Goal: Contribute content: Contribute content

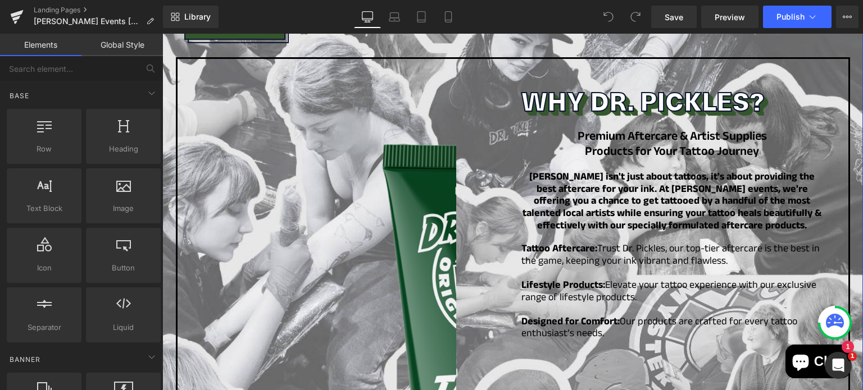
scroll to position [693, 0]
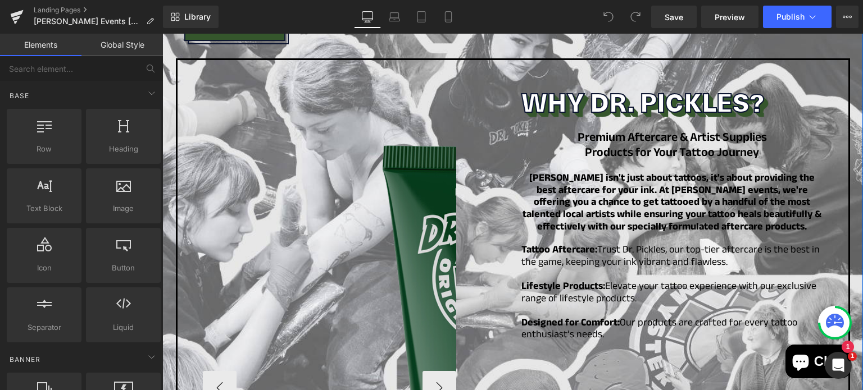
click at [394, 204] on img at bounding box center [497, 388] width 589 height 589
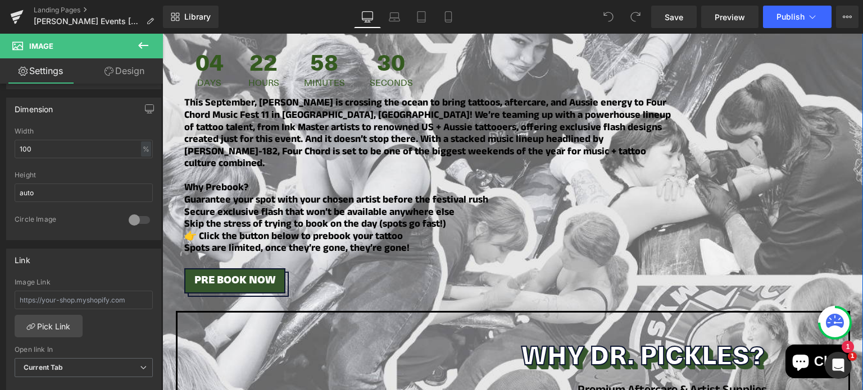
scroll to position [450, 0]
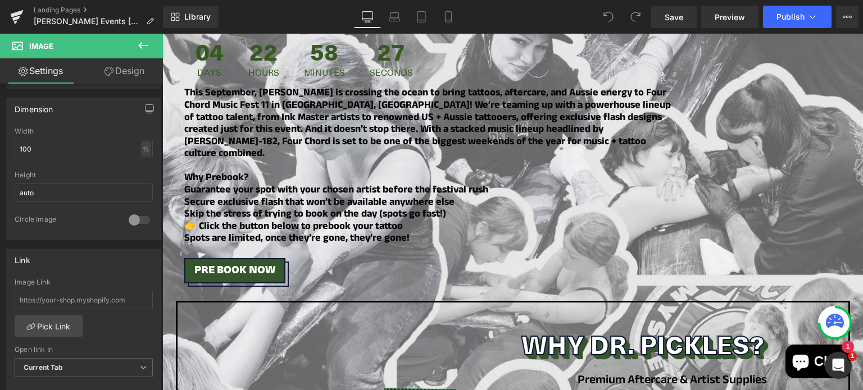
click at [146, 43] on icon at bounding box center [142, 45] width 13 height 13
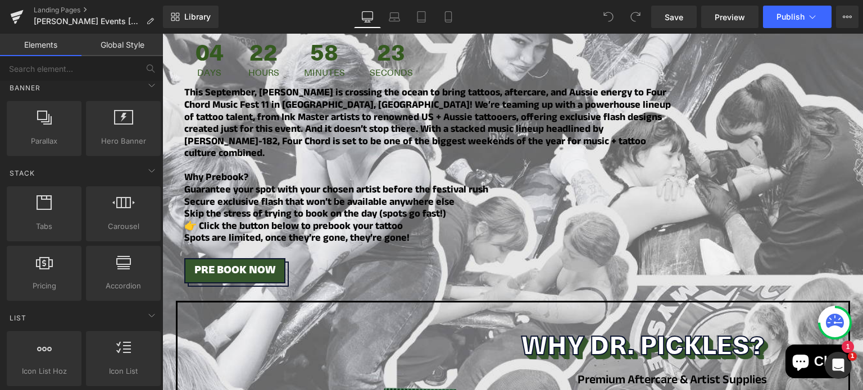
scroll to position [278, 0]
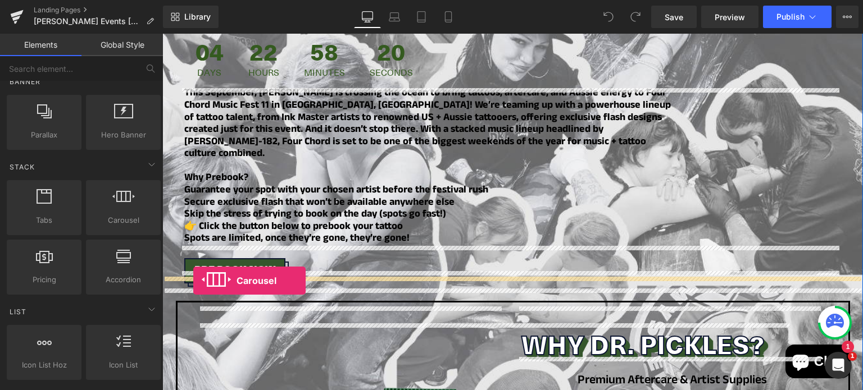
drag, startPoint x: 275, startPoint y: 245, endPoint x: 193, endPoint y: 280, distance: 89.1
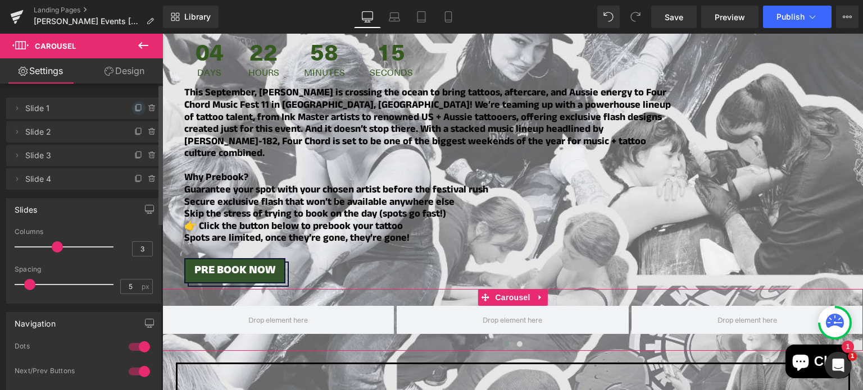
click at [136, 110] on icon at bounding box center [138, 107] width 4 height 6
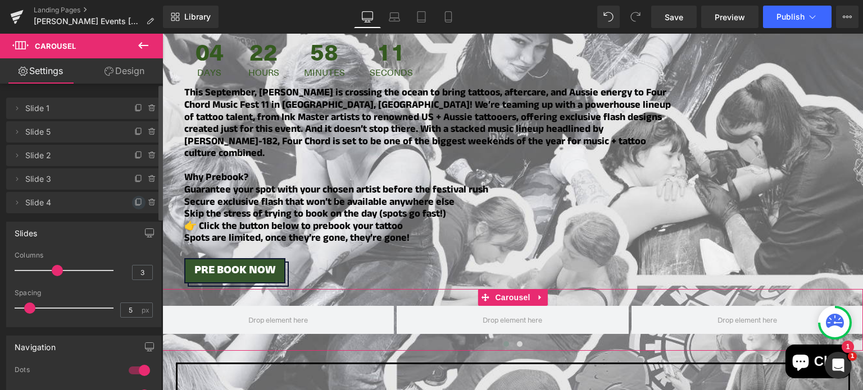
click at [135, 202] on icon at bounding box center [138, 202] width 9 height 9
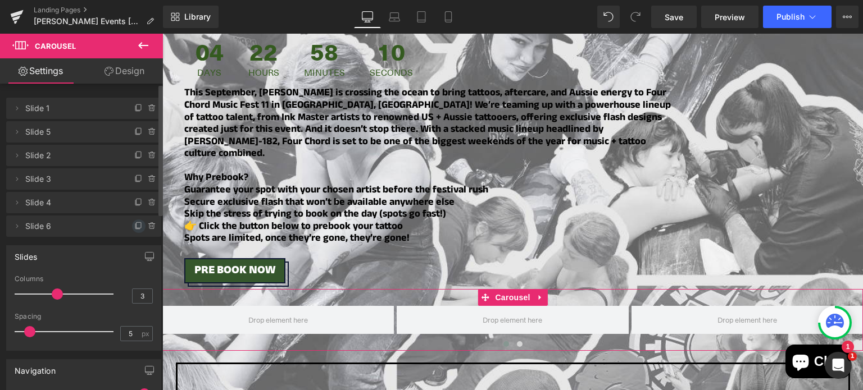
click at [136, 224] on icon at bounding box center [138, 225] width 4 height 6
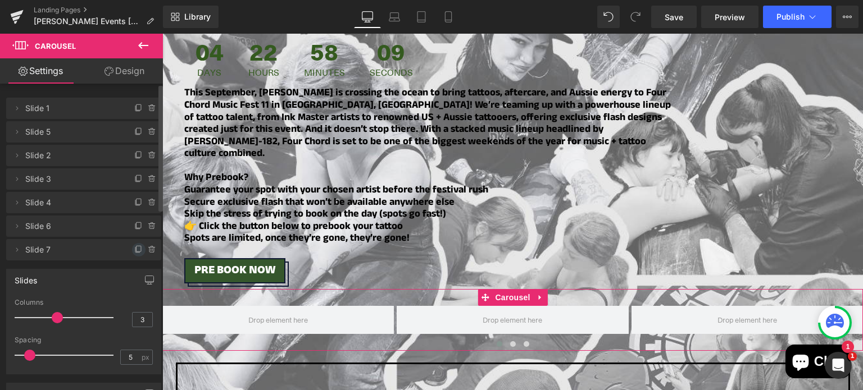
click at [134, 252] on icon at bounding box center [138, 249] width 9 height 9
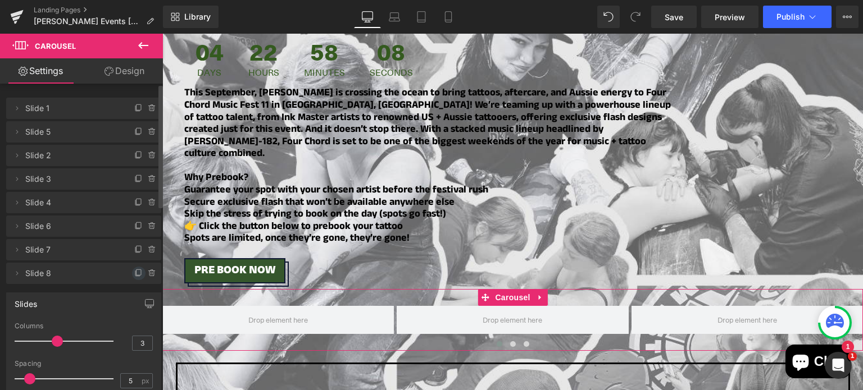
click at [133, 279] on span at bounding box center [138, 273] width 13 height 13
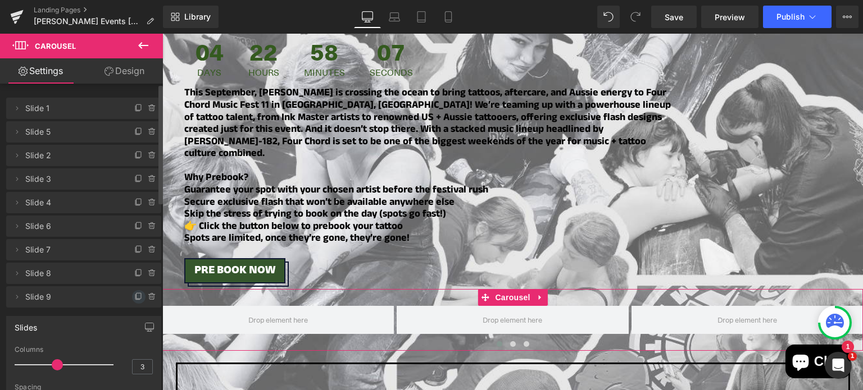
click at [134, 300] on icon at bounding box center [138, 297] width 9 height 9
click at [134, 323] on icon at bounding box center [138, 320] width 9 height 9
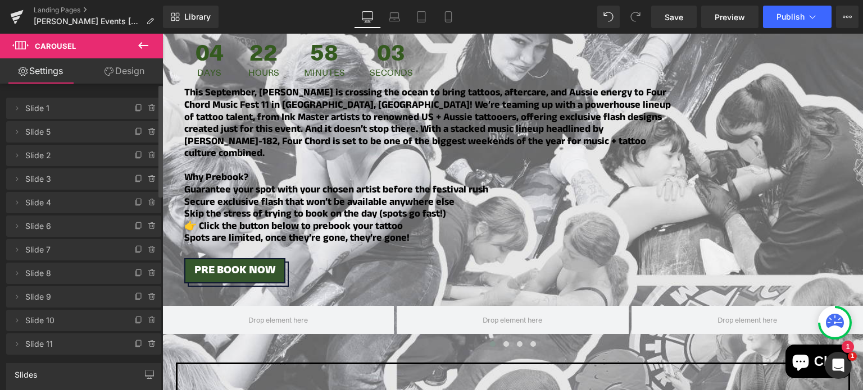
click at [145, 42] on icon at bounding box center [142, 45] width 13 height 13
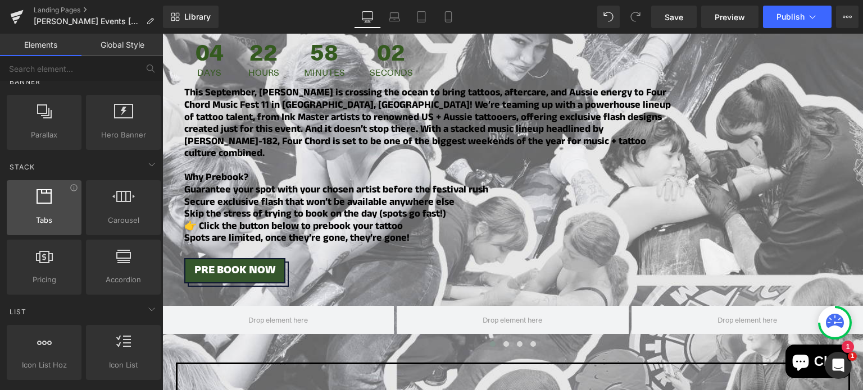
scroll to position [0, 0]
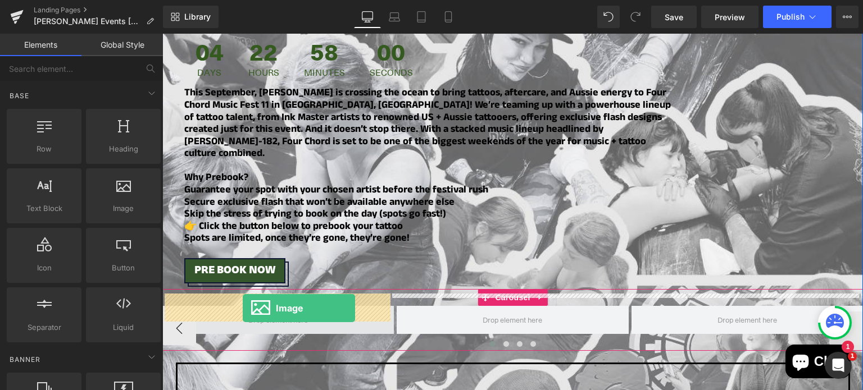
drag, startPoint x: 267, startPoint y: 231, endPoint x: 243, endPoint y: 308, distance: 80.8
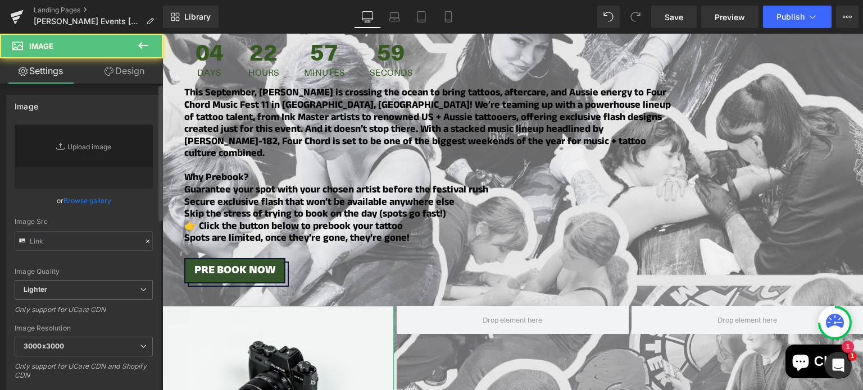
type input "//[DOMAIN_NAME][URL]"
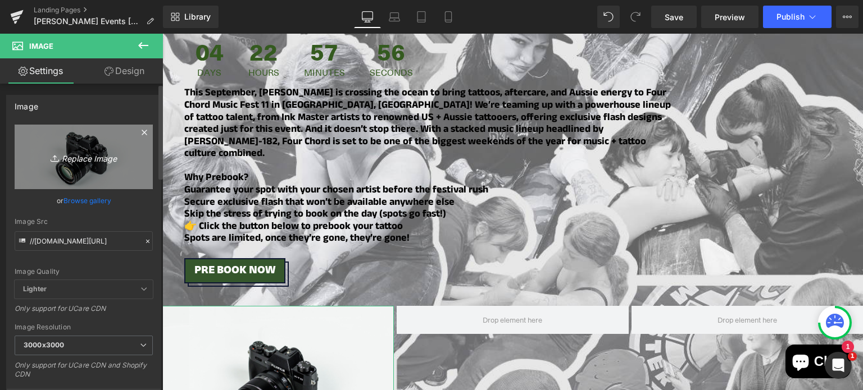
click at [99, 152] on icon "Replace Image" at bounding box center [84, 157] width 90 height 14
type input "C:\fakepath\1 (10).png"
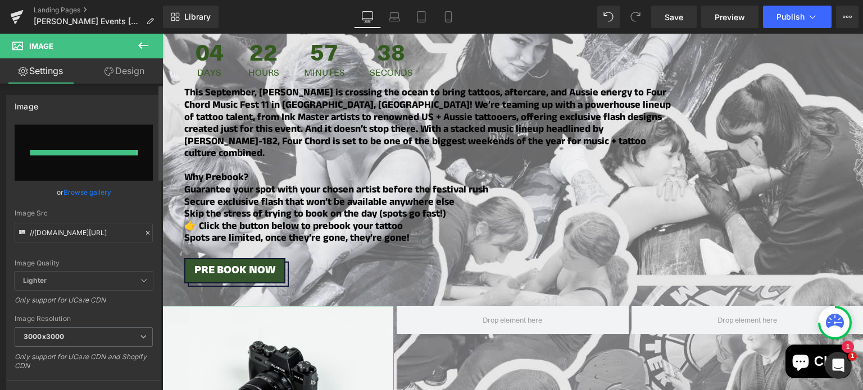
type input "[URL][DOMAIN_NAME]"
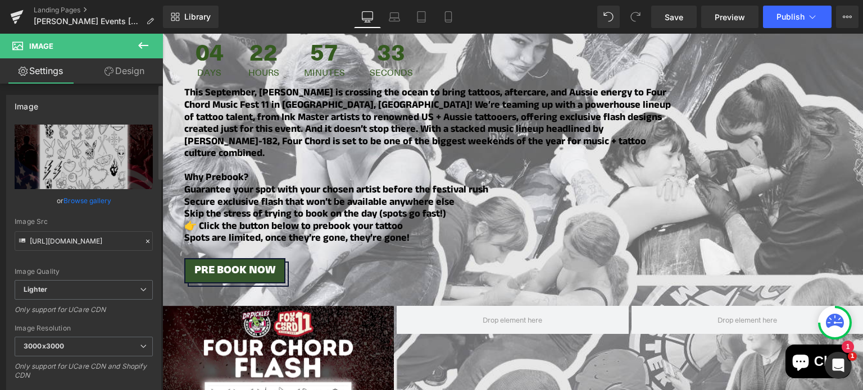
click at [139, 47] on icon at bounding box center [143, 45] width 10 height 7
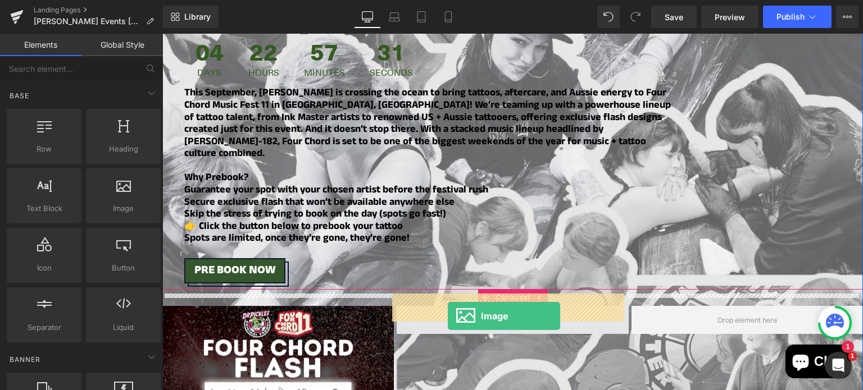
drag, startPoint x: 278, startPoint y: 244, endPoint x: 448, endPoint y: 316, distance: 184.4
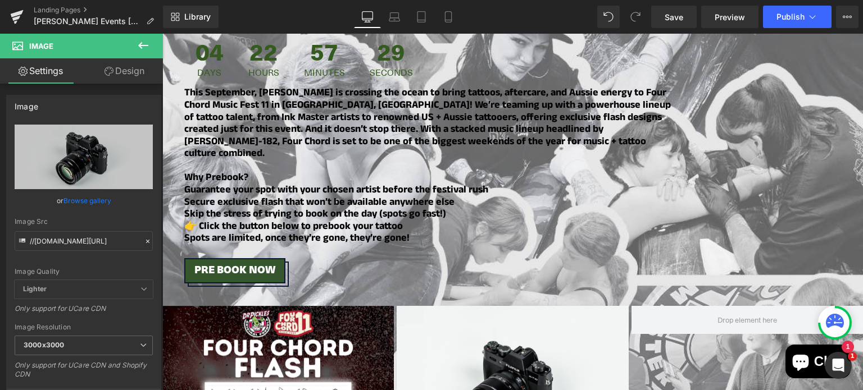
click at [135, 38] on button at bounding box center [143, 46] width 39 height 25
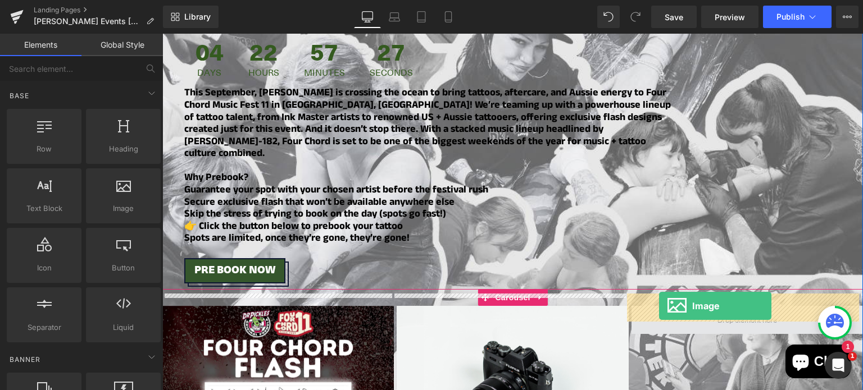
drag, startPoint x: 273, startPoint y: 230, endPoint x: 659, endPoint y: 305, distance: 392.6
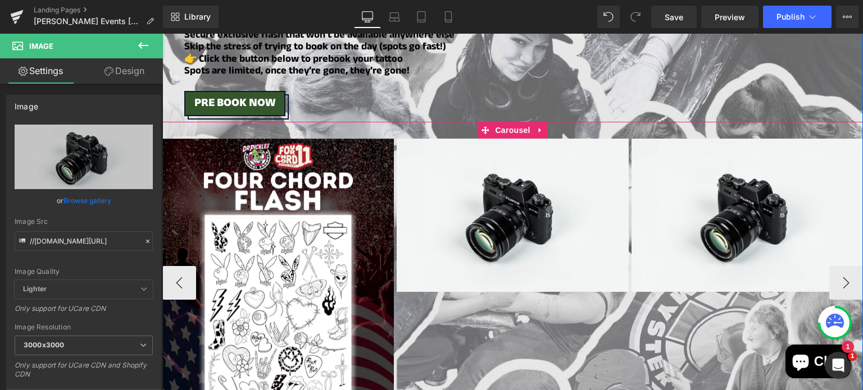
scroll to position [619, 0]
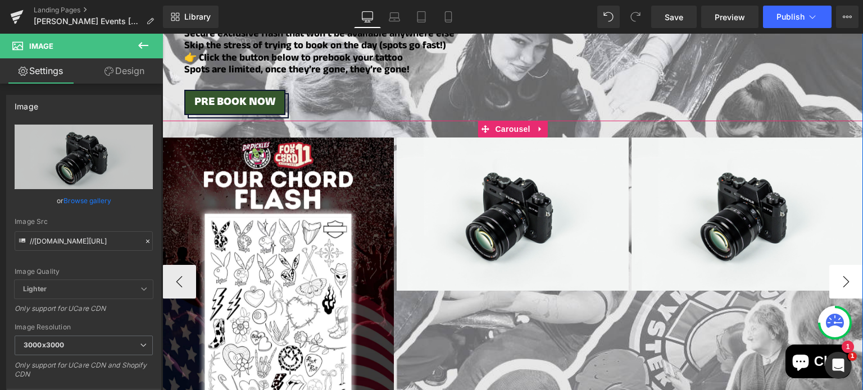
click at [838, 268] on button "›" at bounding box center [846, 282] width 34 height 34
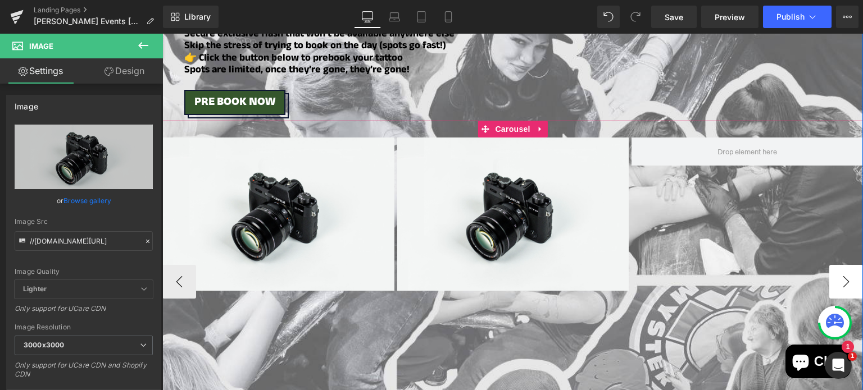
click at [838, 268] on button "›" at bounding box center [846, 282] width 34 height 34
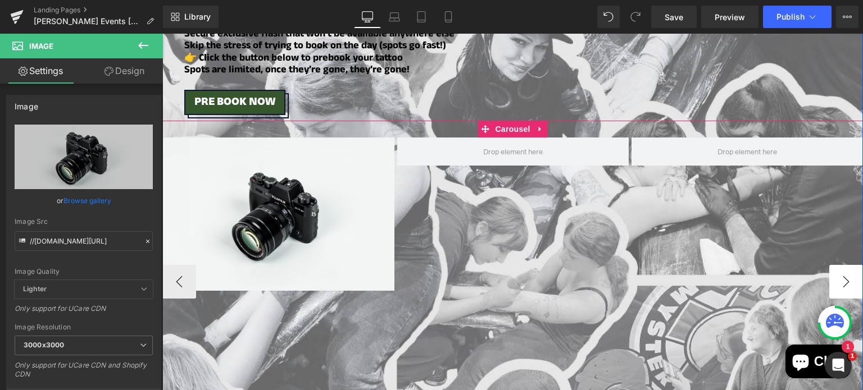
click at [838, 268] on button "›" at bounding box center [846, 282] width 34 height 34
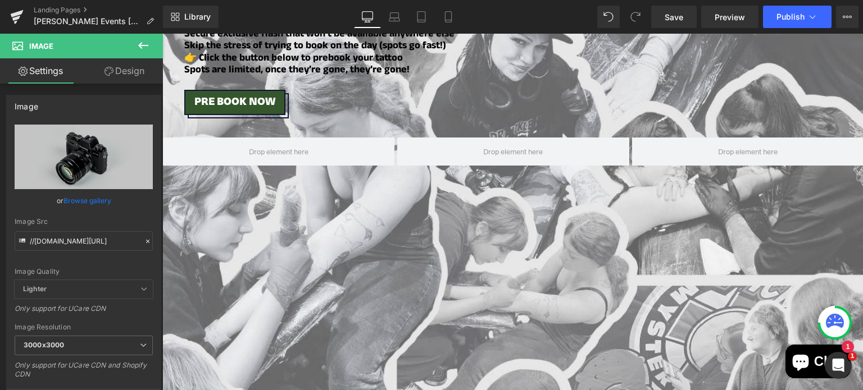
click at [143, 48] on icon at bounding box center [142, 45] width 13 height 13
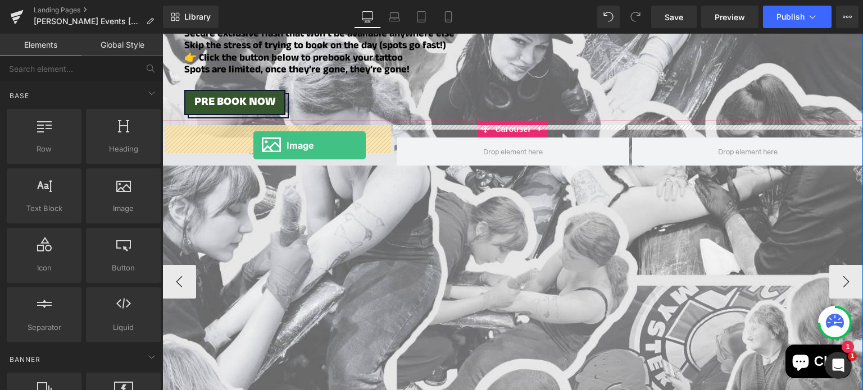
drag, startPoint x: 281, startPoint y: 235, endPoint x: 253, endPoint y: 145, distance: 94.0
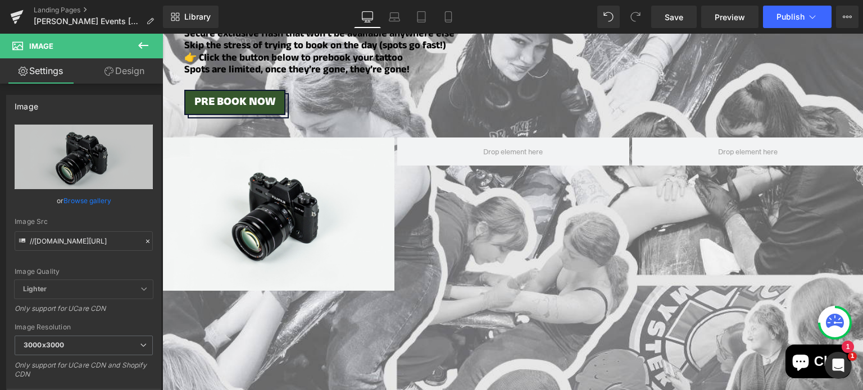
click at [142, 47] on icon at bounding box center [142, 45] width 13 height 13
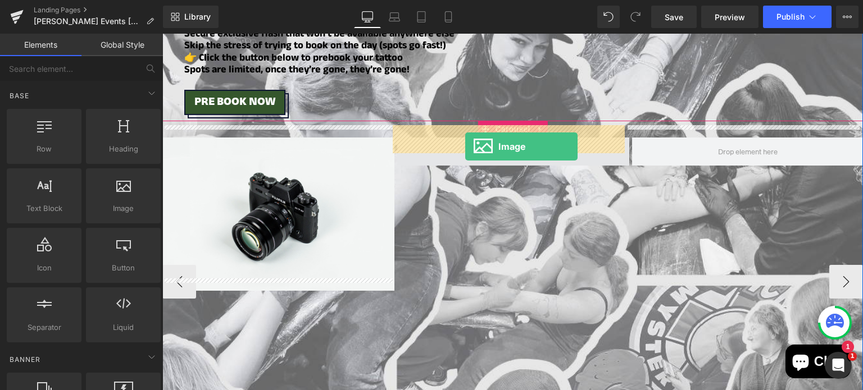
drag, startPoint x: 280, startPoint y: 224, endPoint x: 465, endPoint y: 146, distance: 201.1
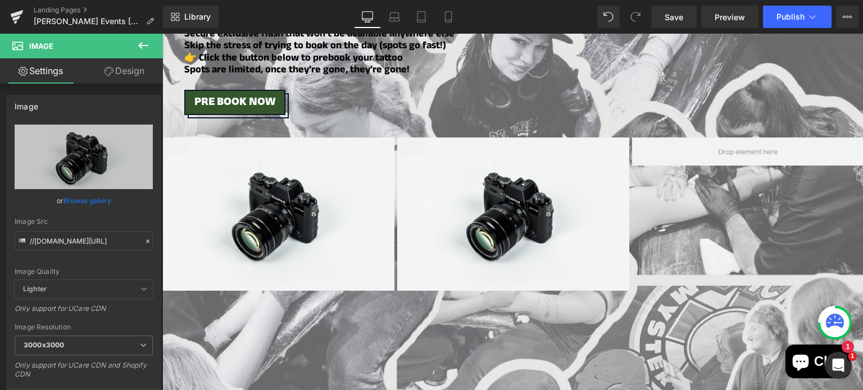
click at [137, 39] on icon at bounding box center [142, 45] width 13 height 13
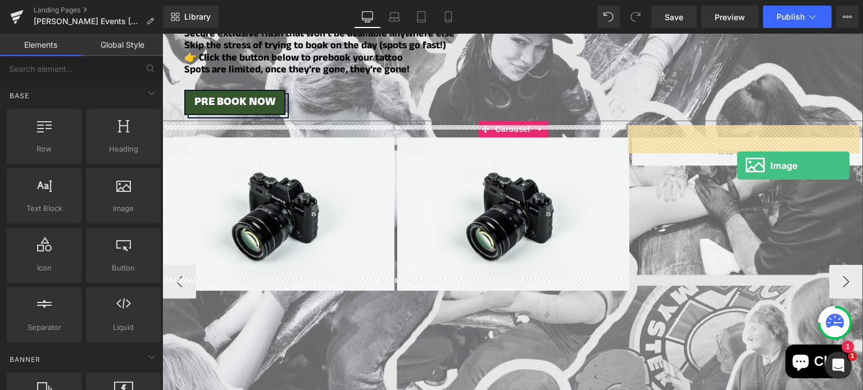
drag, startPoint x: 293, startPoint y: 224, endPoint x: 741, endPoint y: 166, distance: 451.9
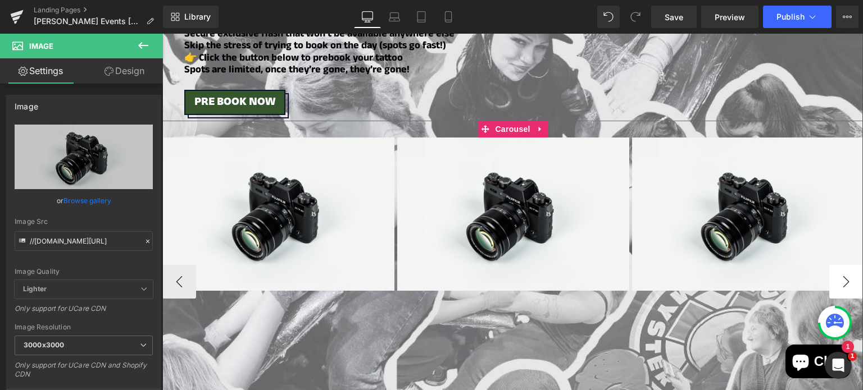
click at [836, 277] on button "›" at bounding box center [846, 282] width 34 height 34
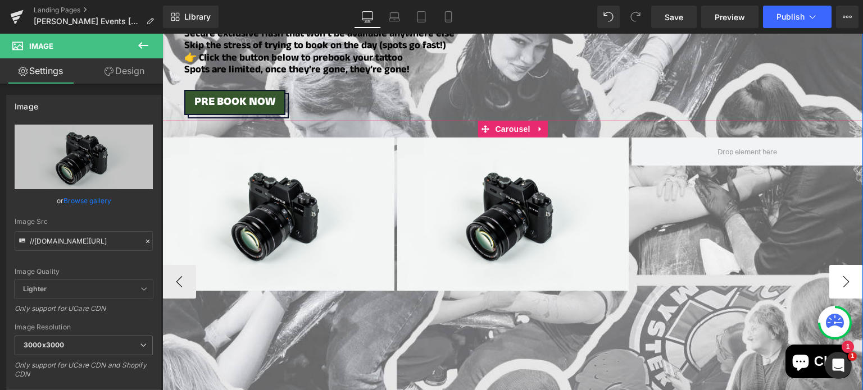
click at [836, 277] on button "›" at bounding box center [846, 282] width 34 height 34
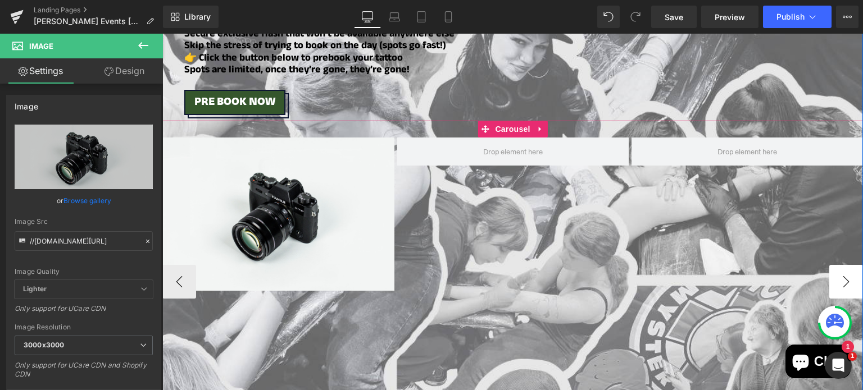
click at [836, 277] on button "›" at bounding box center [846, 282] width 34 height 34
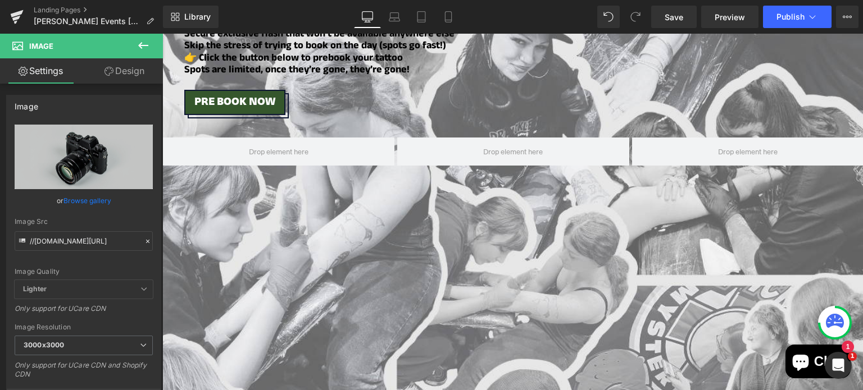
click at [145, 43] on icon at bounding box center [142, 45] width 13 height 13
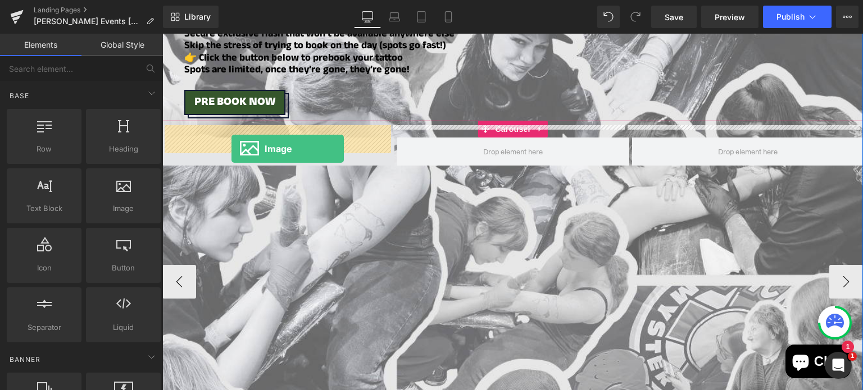
drag, startPoint x: 275, startPoint y: 229, endPoint x: 231, endPoint y: 148, distance: 92.2
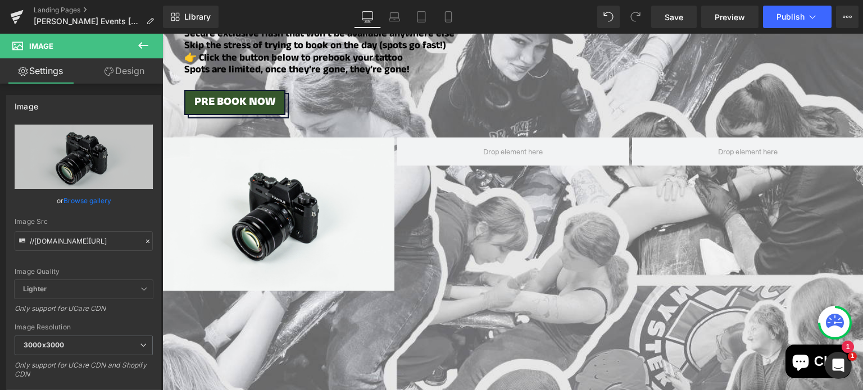
click at [136, 44] on icon at bounding box center [142, 45] width 13 height 13
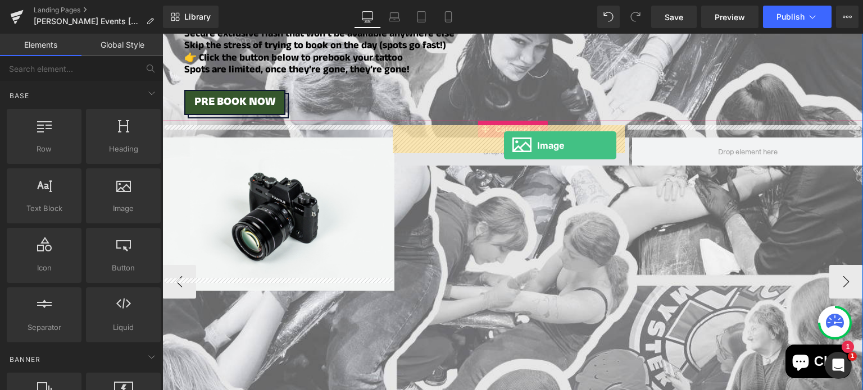
drag, startPoint x: 291, startPoint y: 226, endPoint x: 504, endPoint y: 145, distance: 227.7
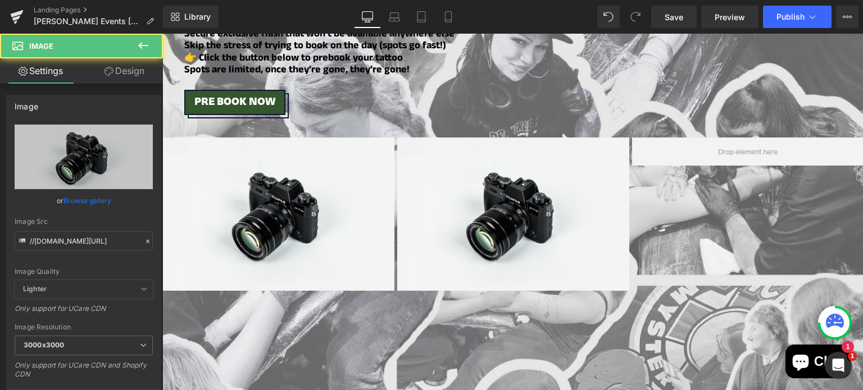
click at [141, 42] on icon at bounding box center [142, 45] width 13 height 13
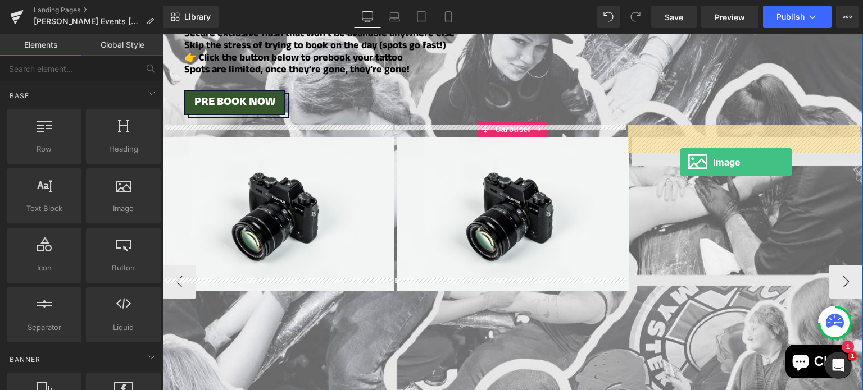
drag, startPoint x: 295, startPoint y: 240, endPoint x: 673, endPoint y: 150, distance: 388.6
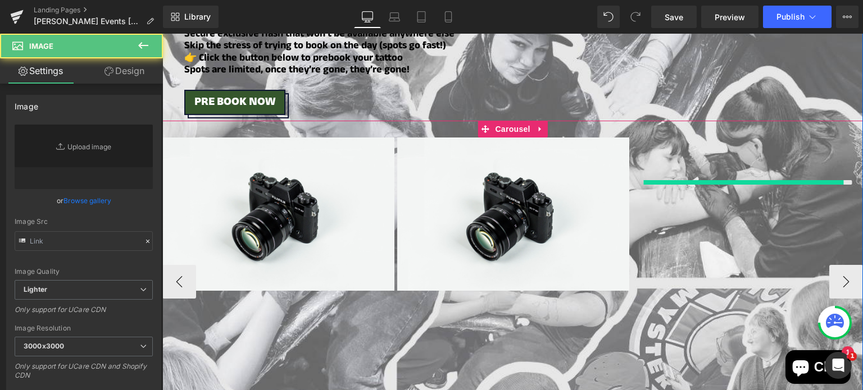
type input "//[DOMAIN_NAME][URL]"
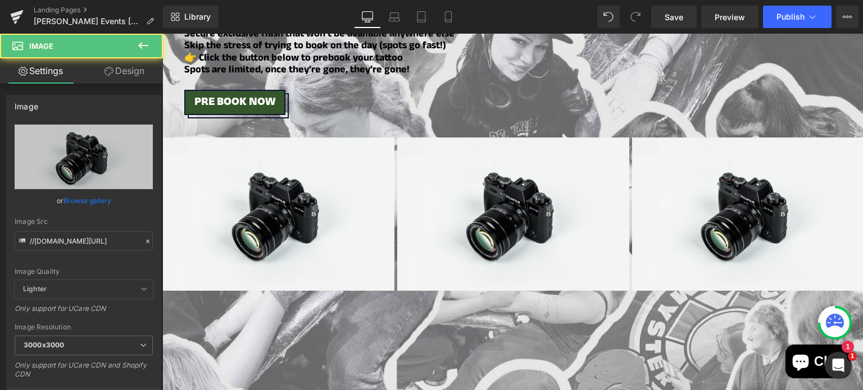
click at [145, 40] on icon at bounding box center [142, 45] width 13 height 13
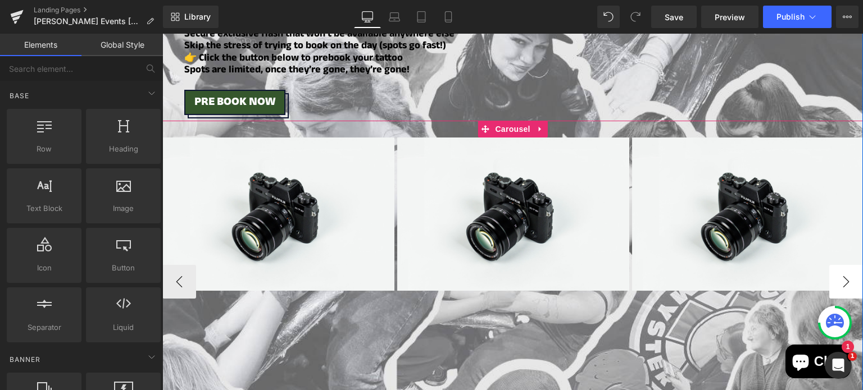
click at [845, 268] on button "›" at bounding box center [846, 282] width 34 height 34
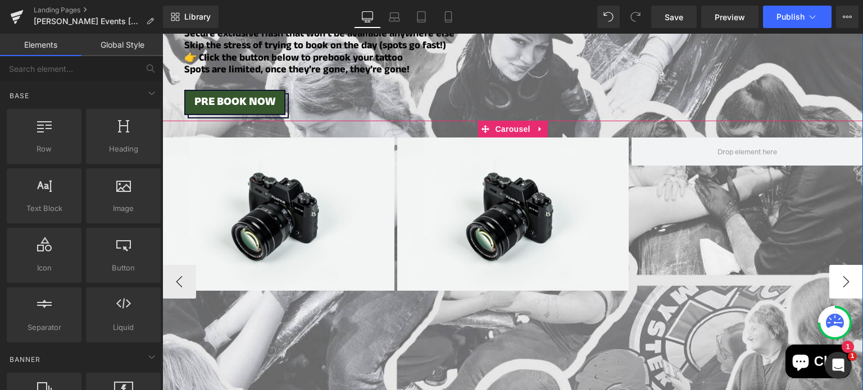
click at [845, 268] on button "›" at bounding box center [846, 282] width 34 height 34
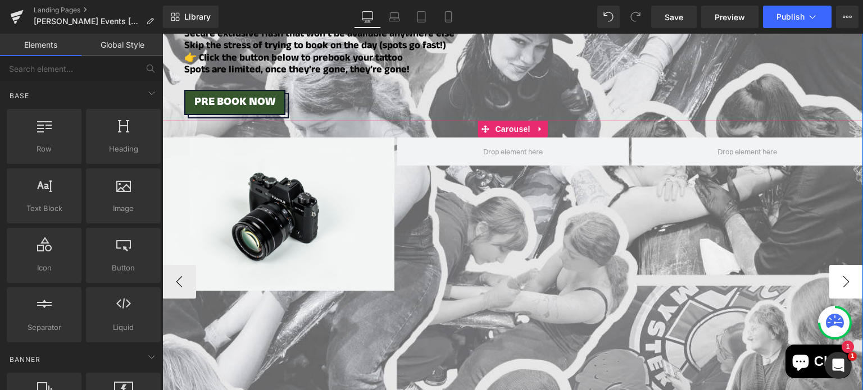
click at [845, 268] on button "›" at bounding box center [846, 282] width 34 height 34
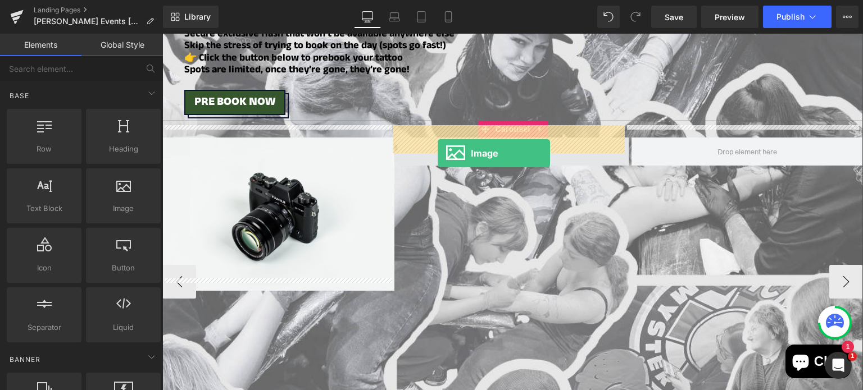
drag, startPoint x: 320, startPoint y: 218, endPoint x: 437, endPoint y: 153, distance: 135.0
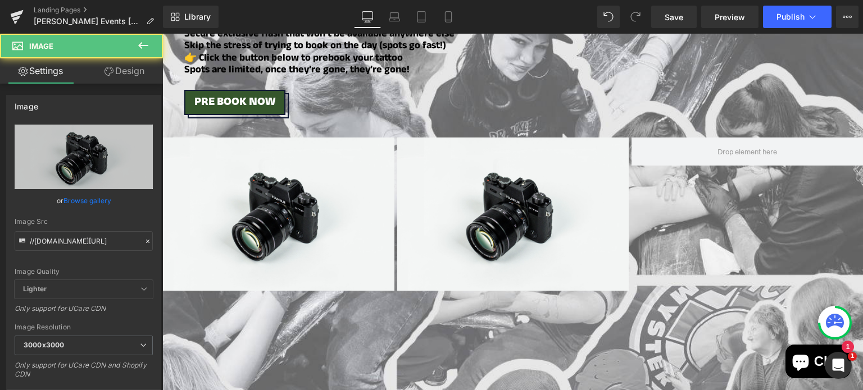
click at [140, 42] on icon at bounding box center [142, 45] width 13 height 13
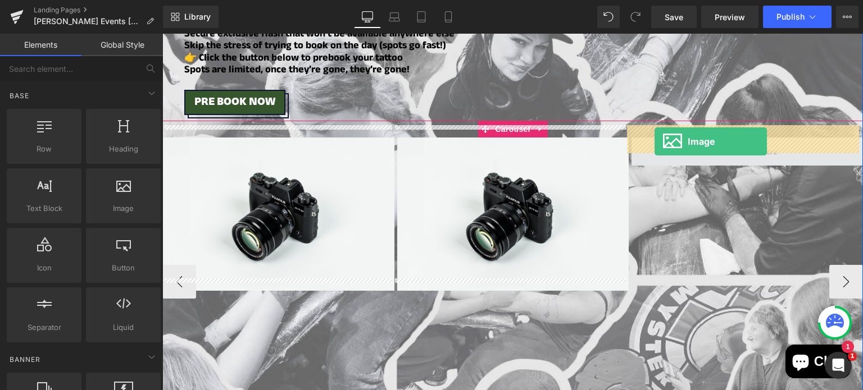
drag, startPoint x: 290, startPoint y: 222, endPoint x: 654, endPoint y: 141, distance: 373.3
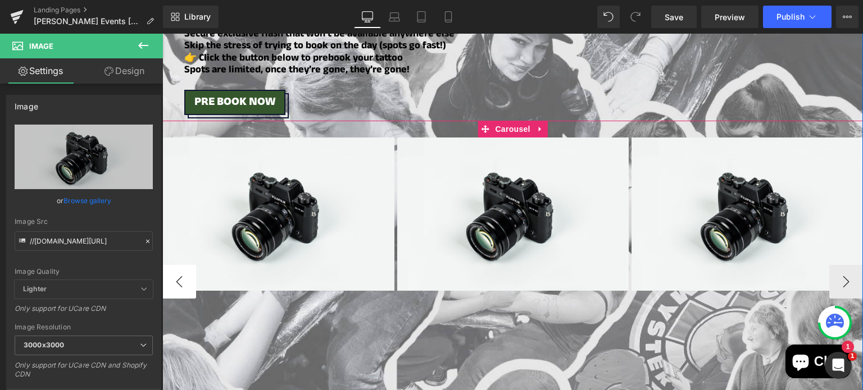
click at [189, 265] on button "‹" at bounding box center [179, 282] width 34 height 34
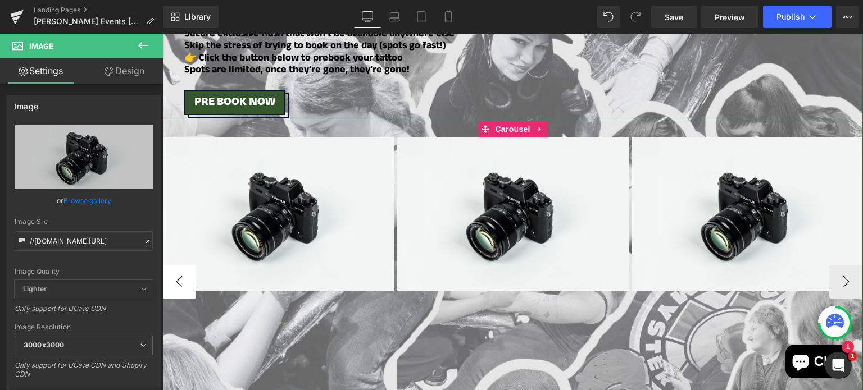
click at [189, 265] on button "‹" at bounding box center [179, 282] width 34 height 34
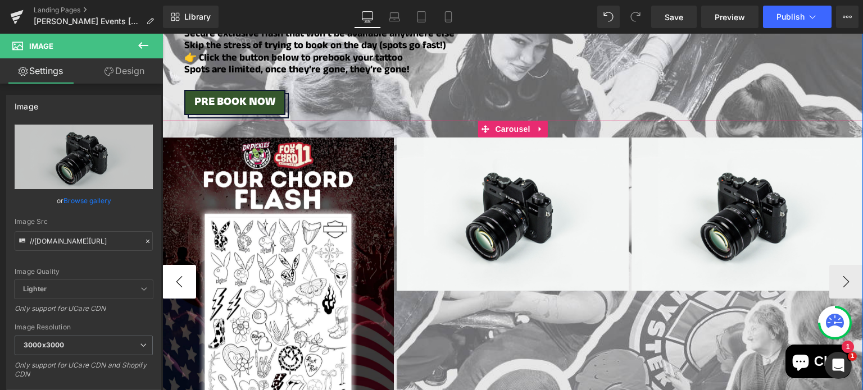
click at [189, 265] on button "‹" at bounding box center [179, 282] width 34 height 34
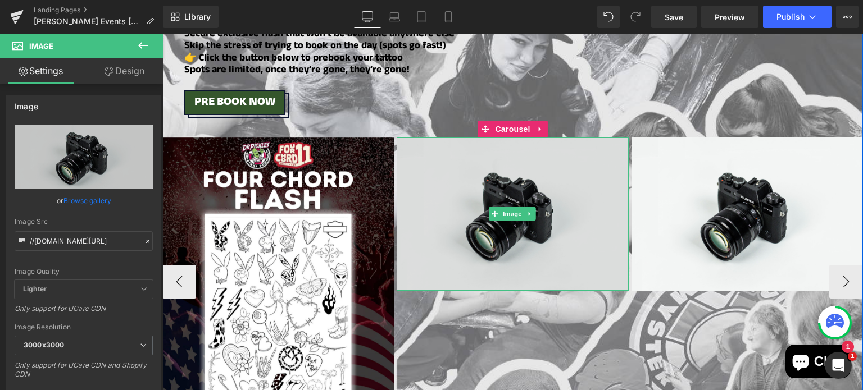
click at [517, 191] on img at bounding box center [511, 214] width 231 height 153
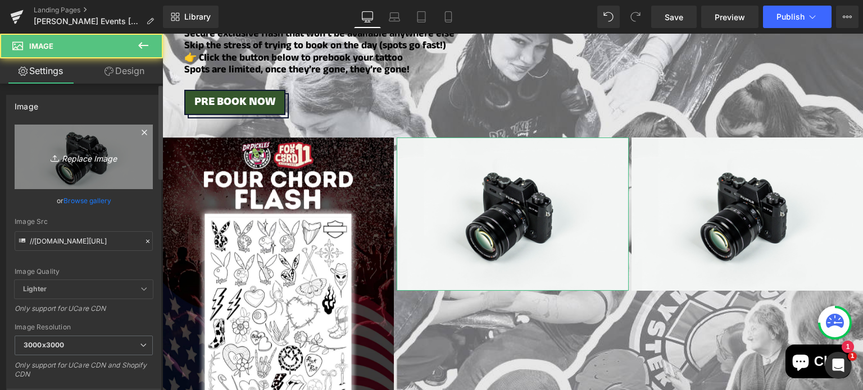
click at [81, 142] on link "Replace Image" at bounding box center [84, 157] width 138 height 65
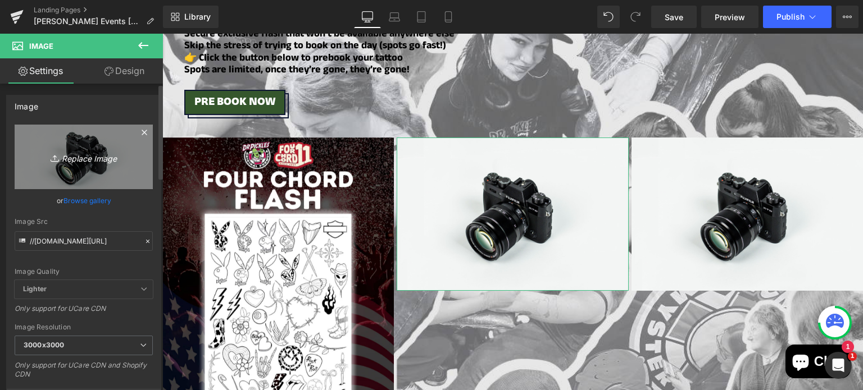
type input "C:\fakepath\2 (16).png"
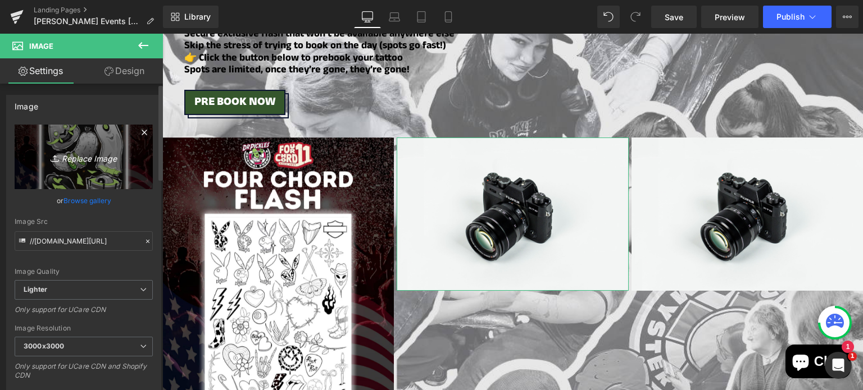
type input "[URL][DOMAIN_NAME]"
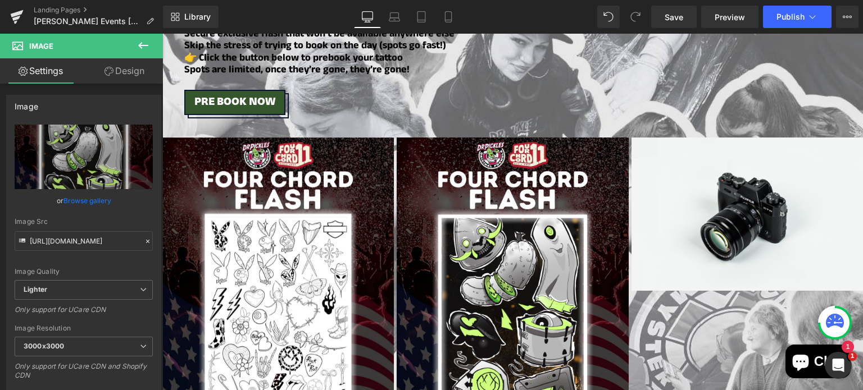
click at [143, 43] on icon at bounding box center [142, 45] width 13 height 13
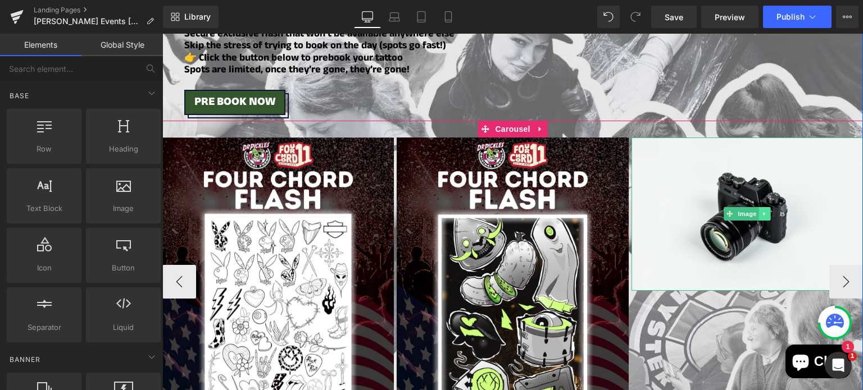
click at [761, 211] on icon at bounding box center [764, 214] width 6 height 7
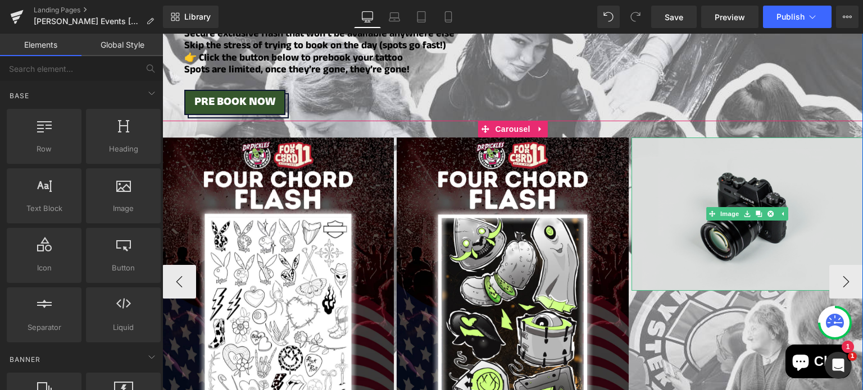
click at [720, 174] on img at bounding box center [746, 214] width 231 height 153
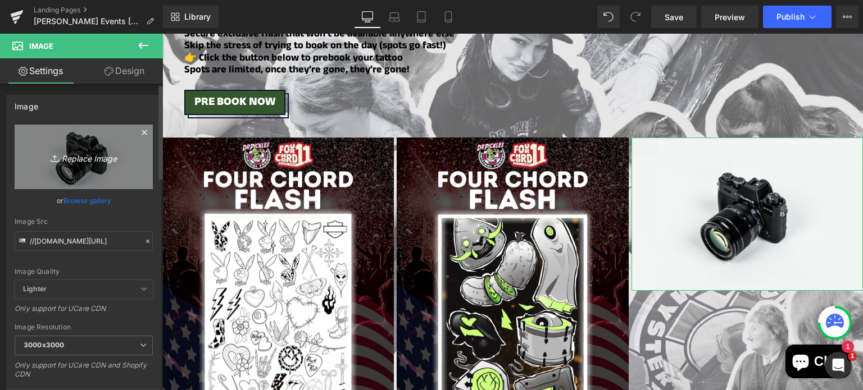
click at [79, 160] on icon "Replace Image" at bounding box center [84, 157] width 90 height 14
type input "C:\fakepath\3 (16).png"
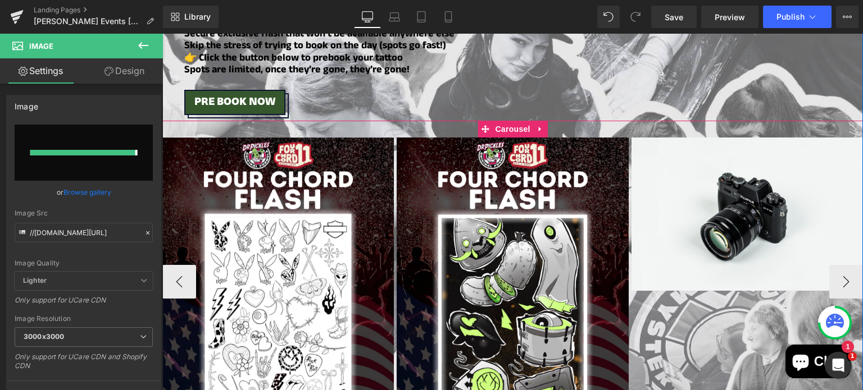
type input "[URL][DOMAIN_NAME]"
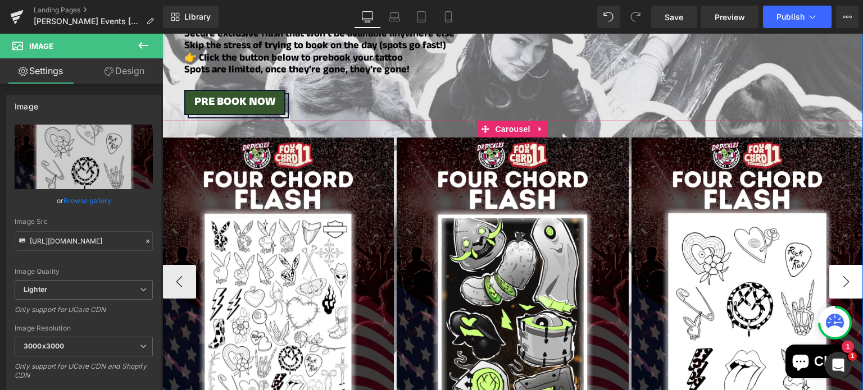
click at [837, 273] on button "›" at bounding box center [846, 282] width 34 height 34
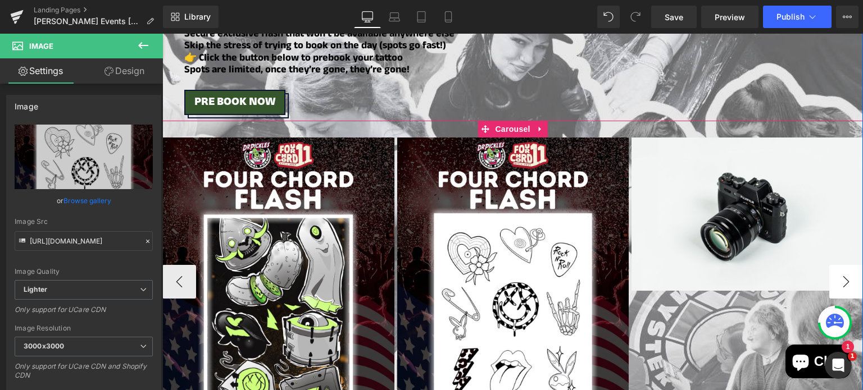
click at [837, 273] on button "›" at bounding box center [846, 282] width 34 height 34
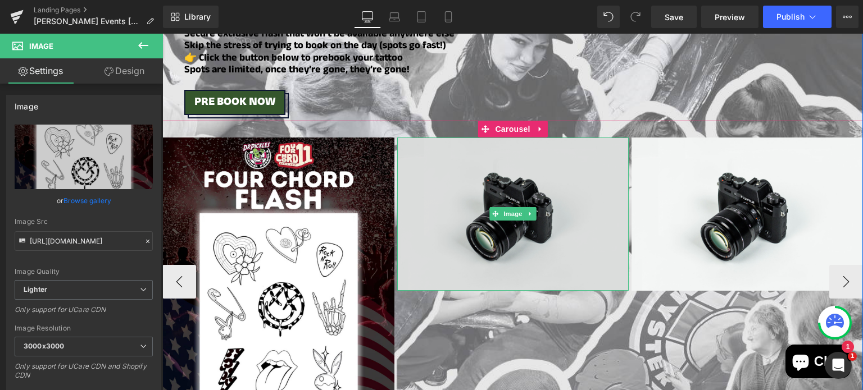
click at [469, 167] on img at bounding box center [512, 214] width 231 height 153
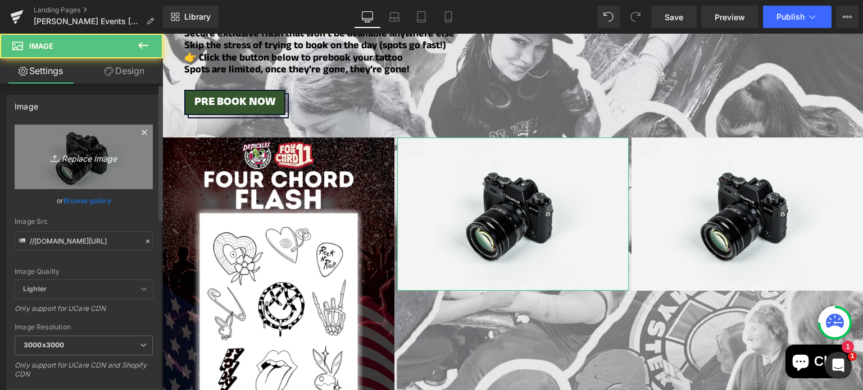
click at [80, 145] on link "Replace Image" at bounding box center [84, 157] width 138 height 65
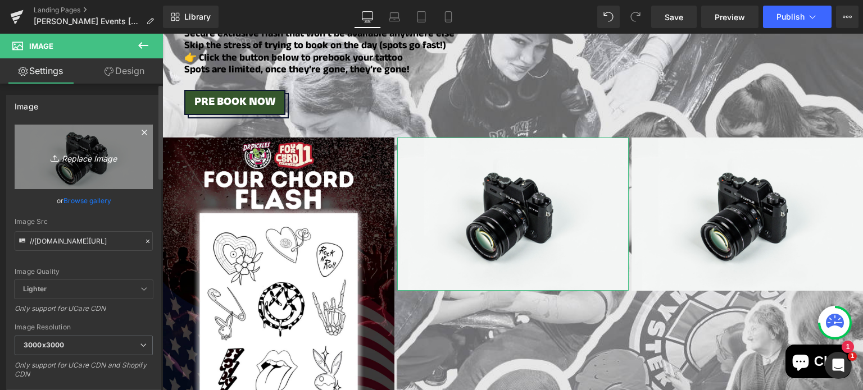
type input "C:\fakepath\4 (13).png"
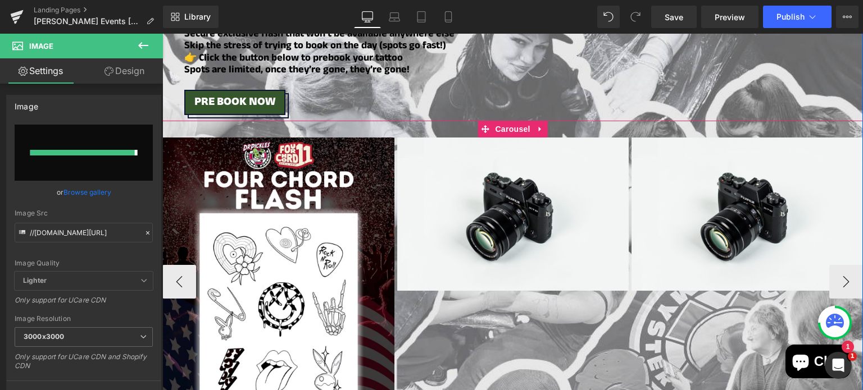
type input "[URL][DOMAIN_NAME]"
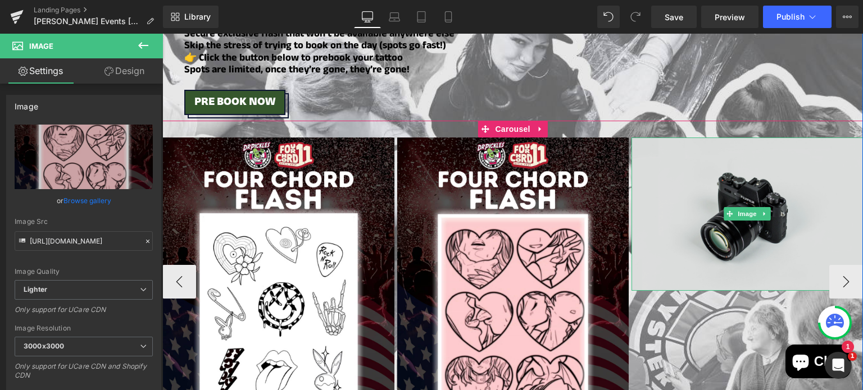
click at [698, 207] on img at bounding box center [746, 214] width 231 height 153
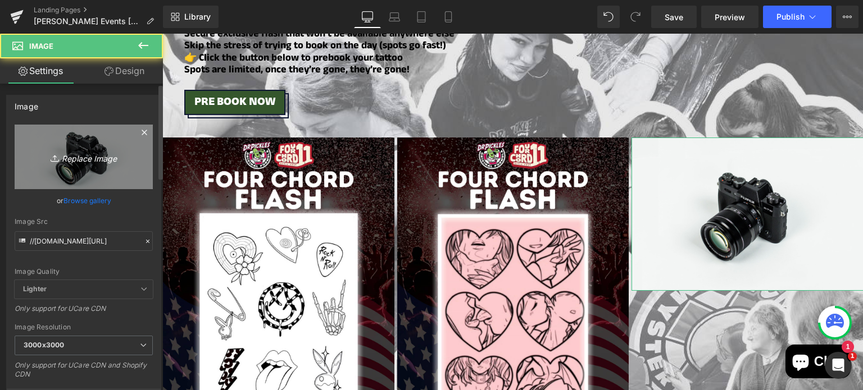
click at [107, 154] on icon "Replace Image" at bounding box center [84, 157] width 90 height 14
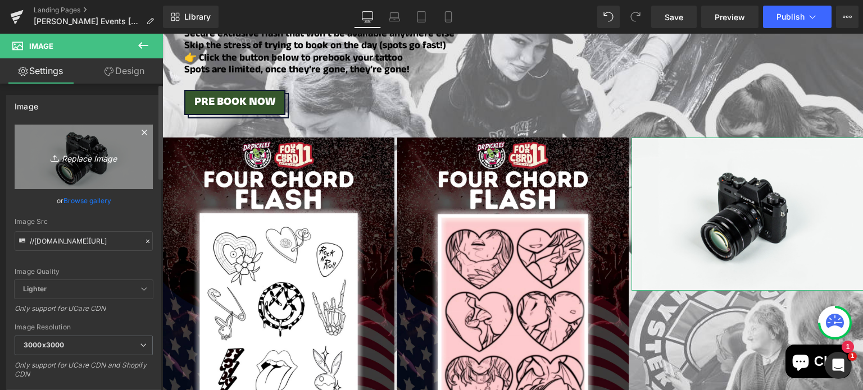
type input "C:\fakepath\5 (10).png"
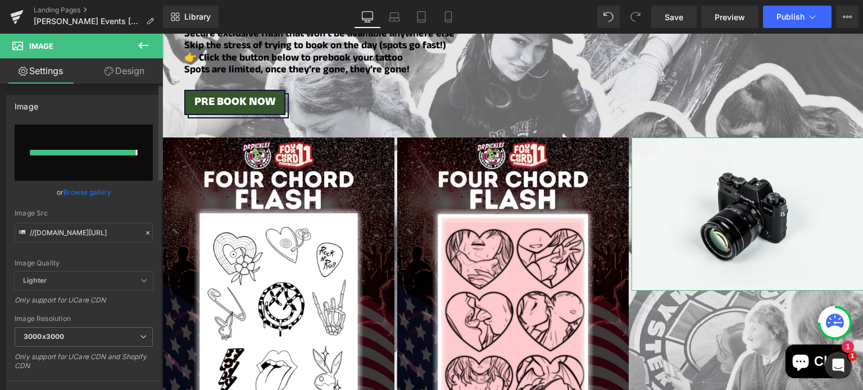
type input "[URL][DOMAIN_NAME]"
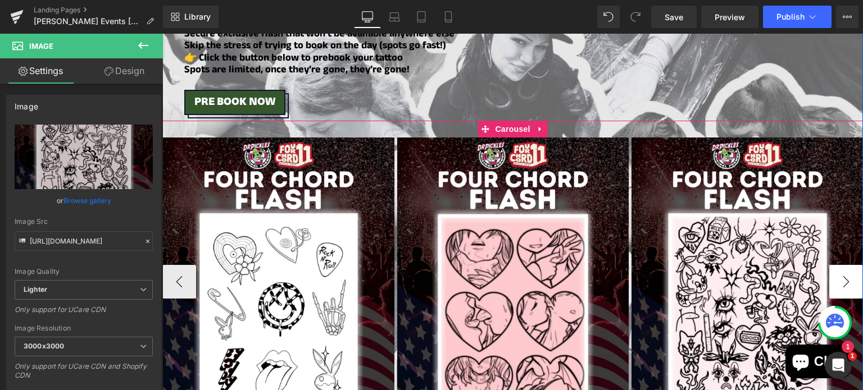
click at [831, 273] on button "›" at bounding box center [846, 282] width 34 height 34
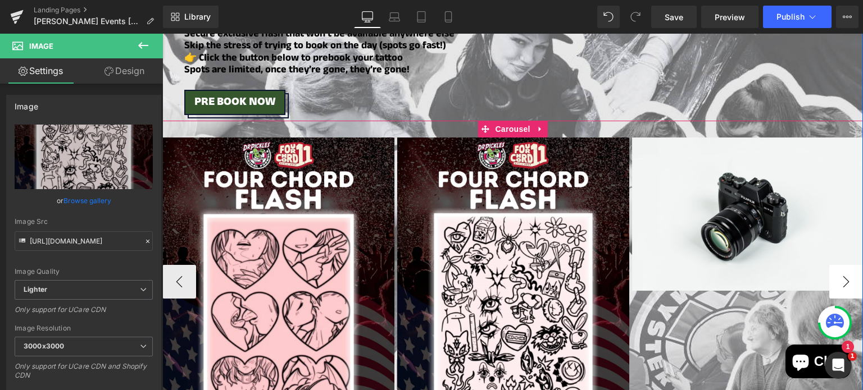
click at [837, 271] on button "›" at bounding box center [846, 282] width 34 height 34
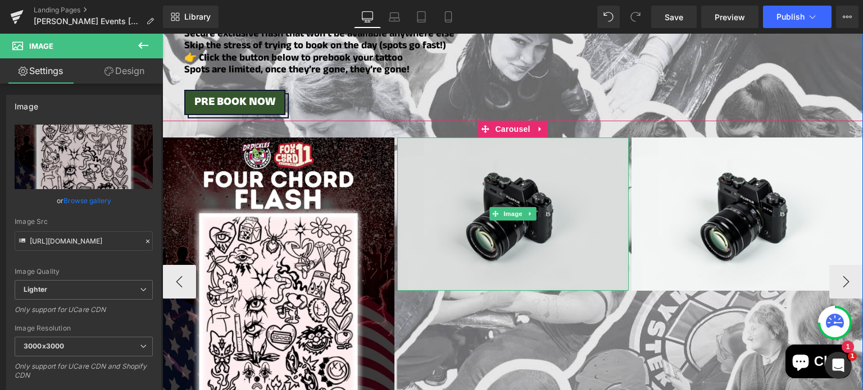
click at [506, 188] on img at bounding box center [512, 214] width 231 height 153
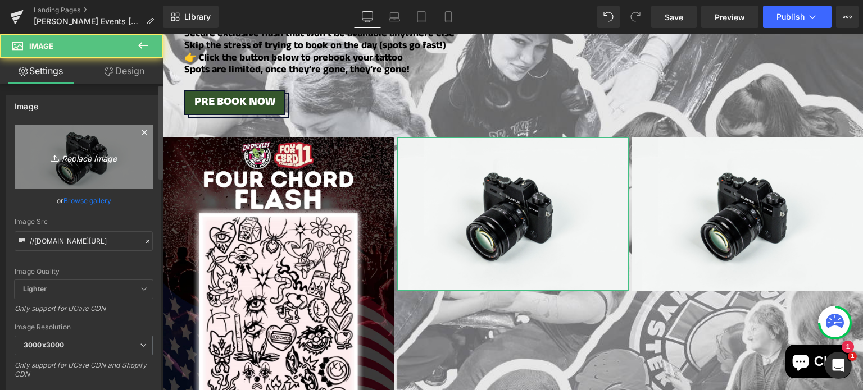
click at [79, 157] on icon "Replace Image" at bounding box center [84, 157] width 90 height 14
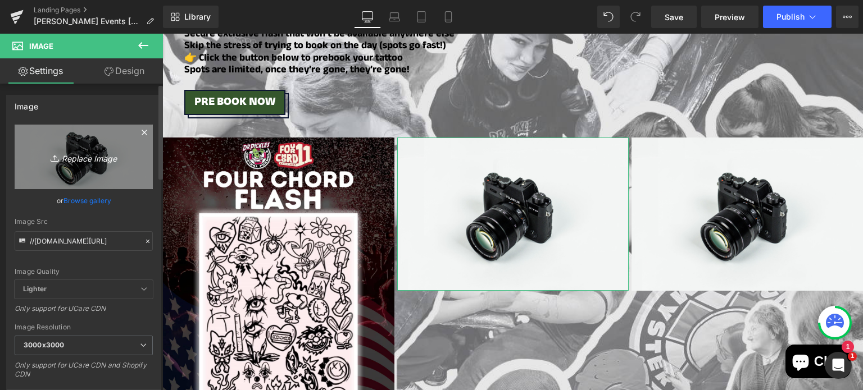
type input "C:\fakepath\6 (7).png"
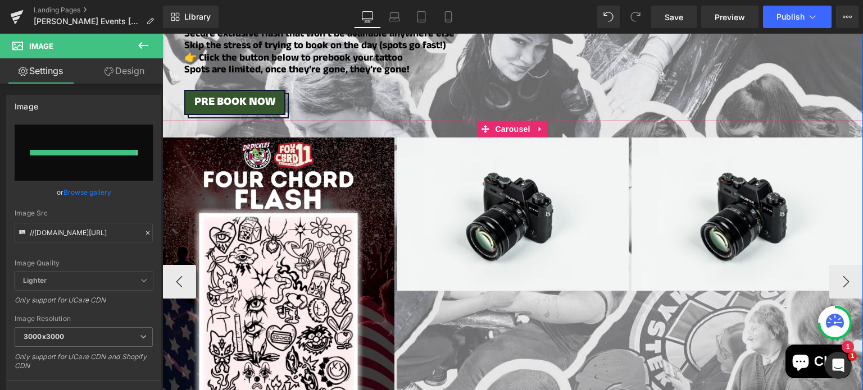
type input "[URL][DOMAIN_NAME]"
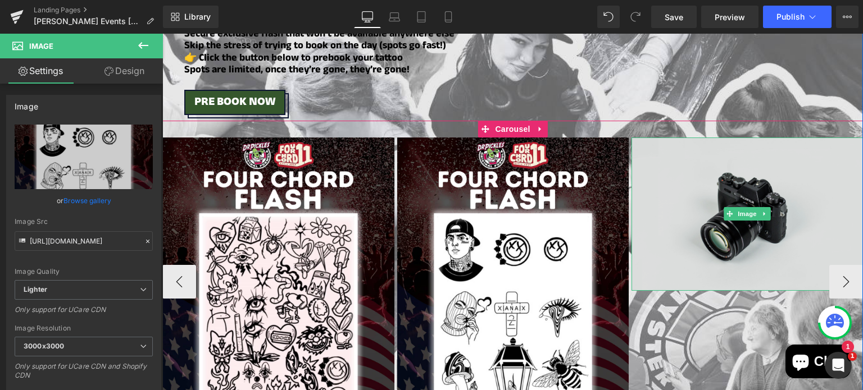
click at [755, 163] on img at bounding box center [746, 214] width 231 height 153
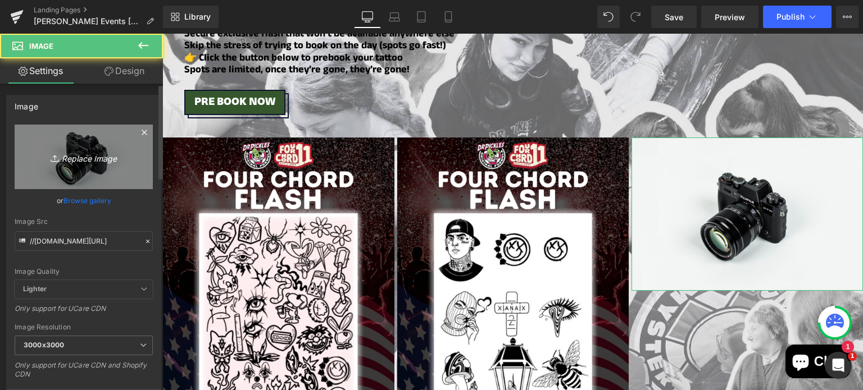
click at [92, 150] on icon "Replace Image" at bounding box center [84, 157] width 90 height 14
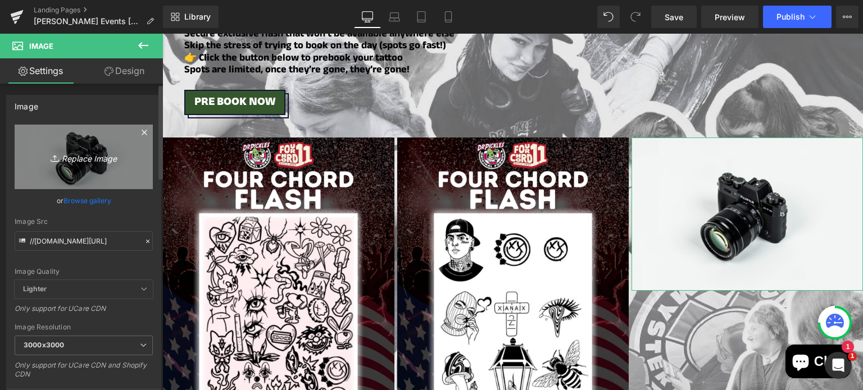
type input "C:\fakepath\7 (5).png"
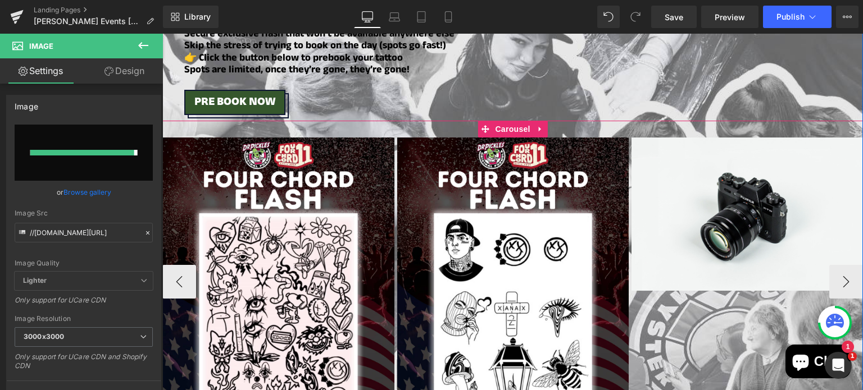
type input "[URL][DOMAIN_NAME]"
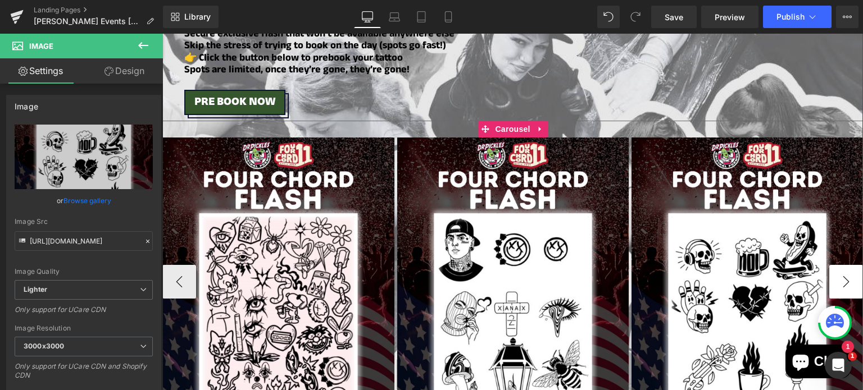
click at [842, 266] on button "›" at bounding box center [846, 282] width 34 height 34
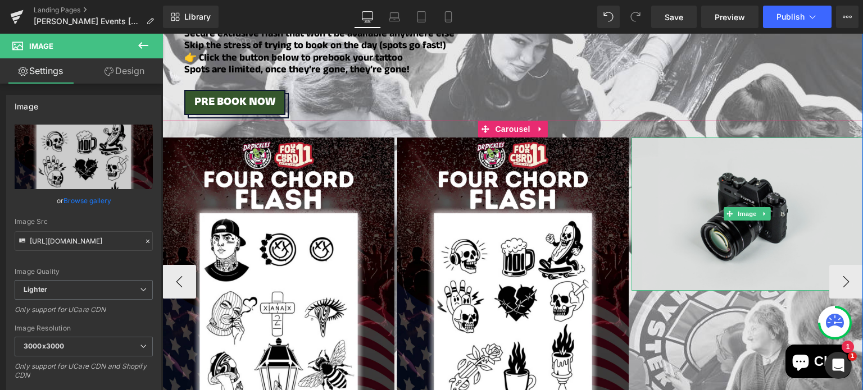
click at [738, 166] on img at bounding box center [746, 214] width 231 height 153
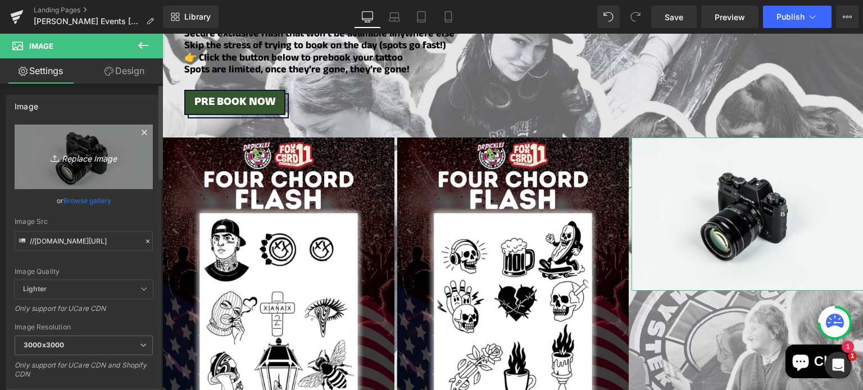
click at [93, 152] on icon "Replace Image" at bounding box center [84, 157] width 90 height 14
type input "C:\fakepath\8 (8).png"
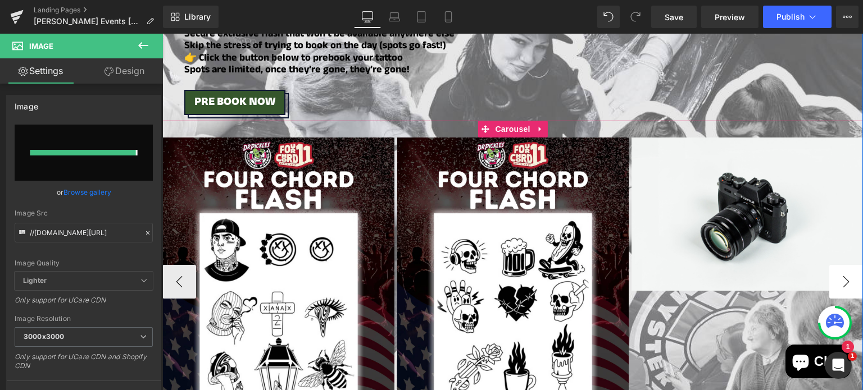
click at [840, 272] on button "›" at bounding box center [846, 282] width 34 height 34
type input "[URL][DOMAIN_NAME]"
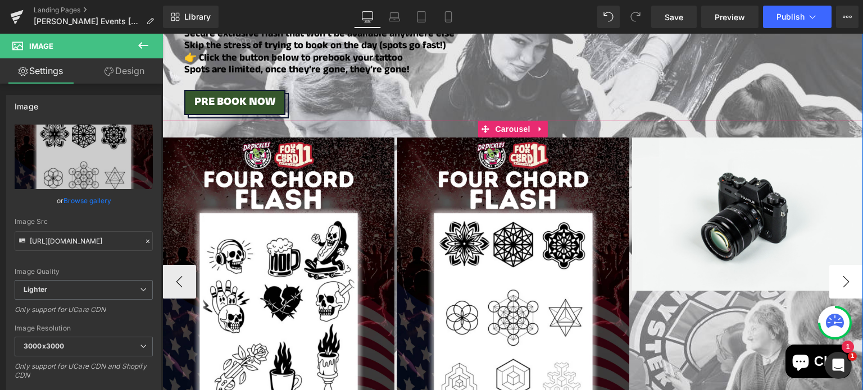
click at [840, 272] on button "›" at bounding box center [846, 282] width 34 height 34
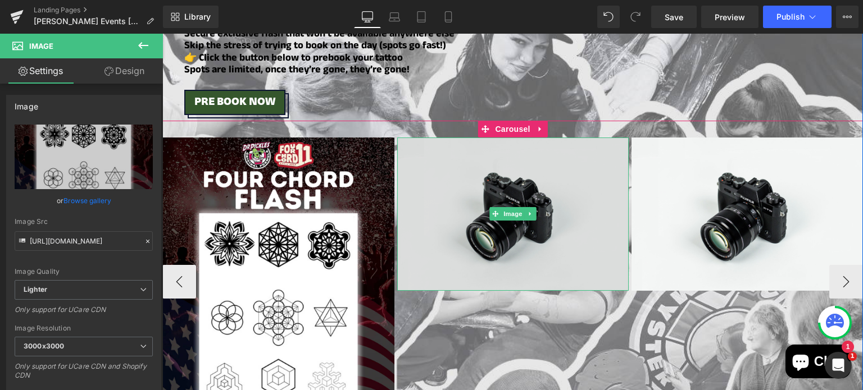
click at [503, 157] on img at bounding box center [512, 214] width 231 height 153
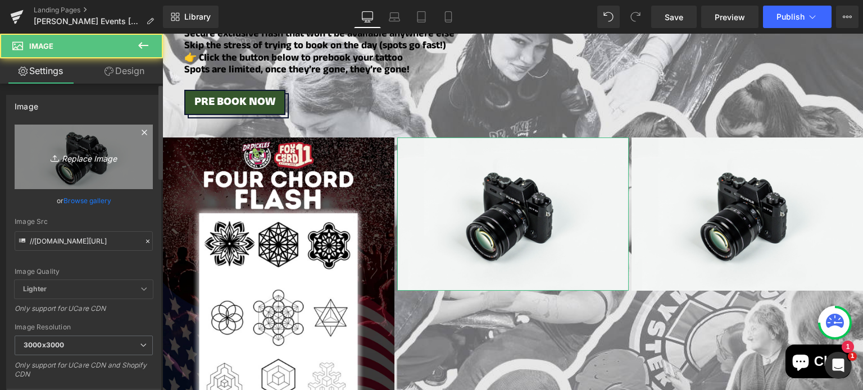
click at [111, 145] on link "Replace Image" at bounding box center [84, 157] width 138 height 65
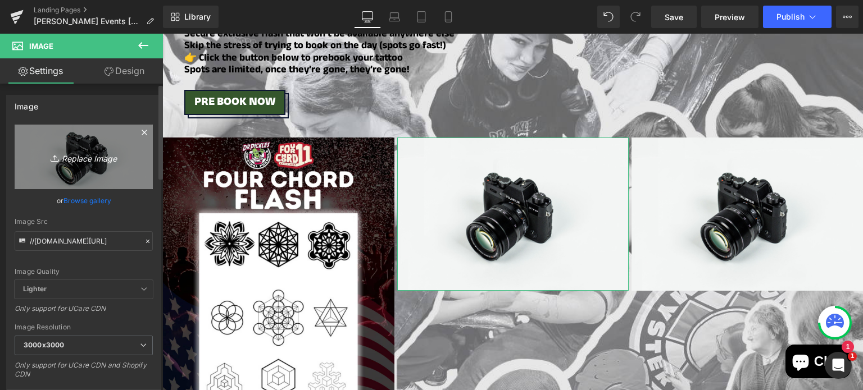
type input "C:\fakepath\9 (7).png"
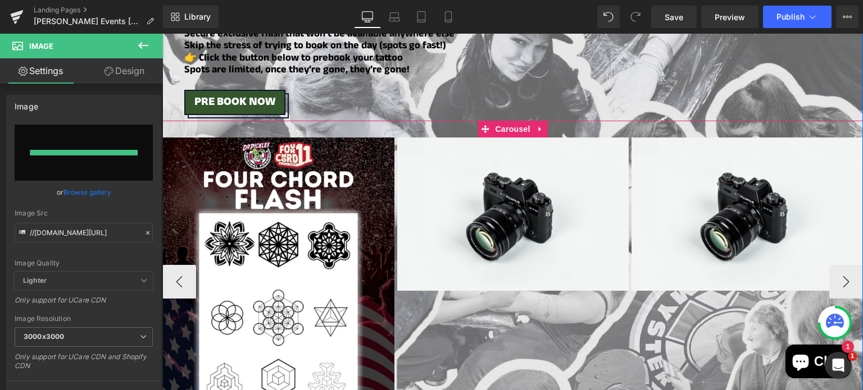
type input "[URL][DOMAIN_NAME]"
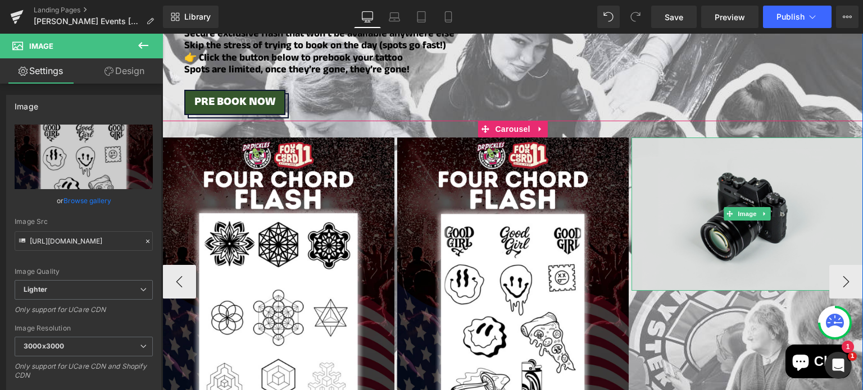
click at [750, 161] on img at bounding box center [746, 214] width 231 height 153
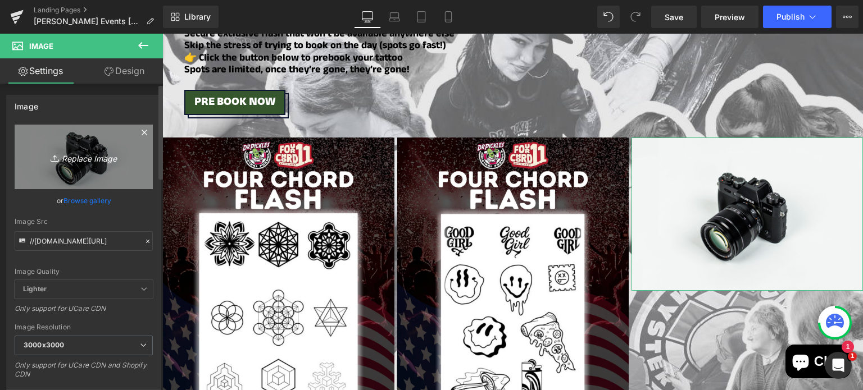
click at [103, 154] on icon "Replace Image" at bounding box center [84, 157] width 90 height 14
type input "C:\fakepath\10 (6).png"
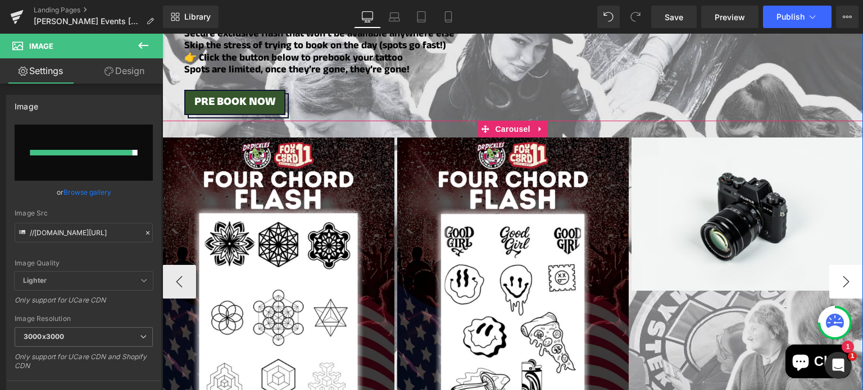
type input "[URL][DOMAIN_NAME]"
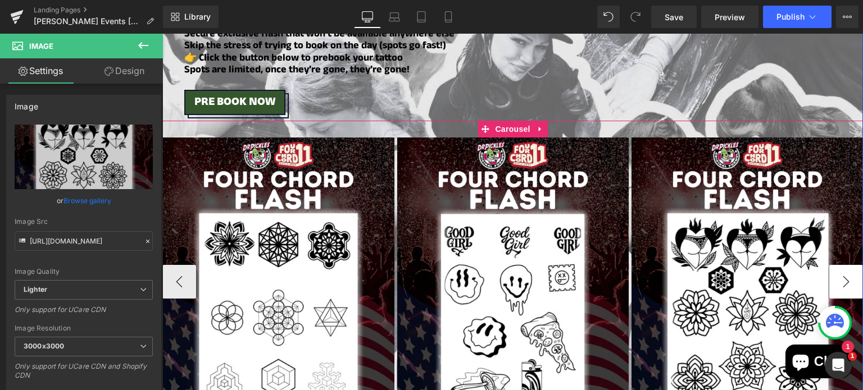
click at [839, 271] on button "›" at bounding box center [846, 282] width 34 height 34
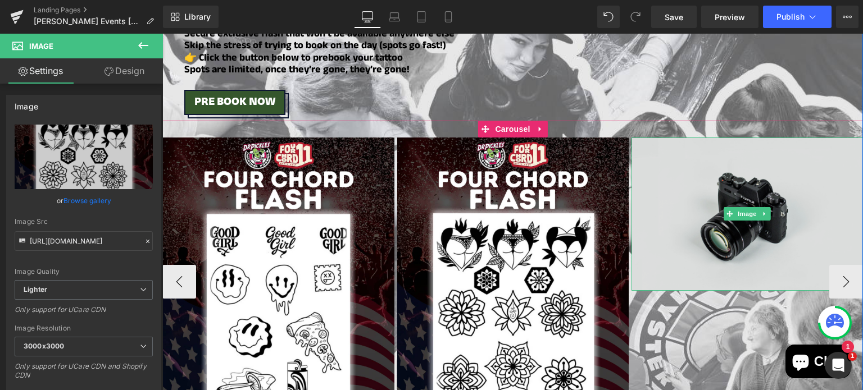
click at [747, 168] on img at bounding box center [746, 214] width 231 height 153
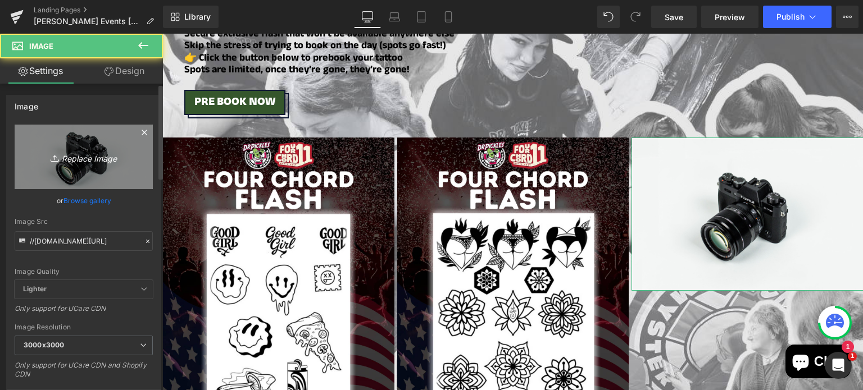
click at [72, 165] on link "Replace Image" at bounding box center [84, 157] width 138 height 65
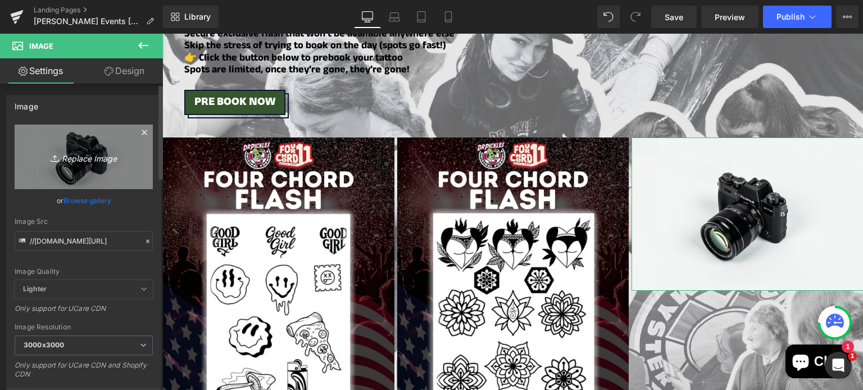
type input "C:\fakepath\11 (5).png"
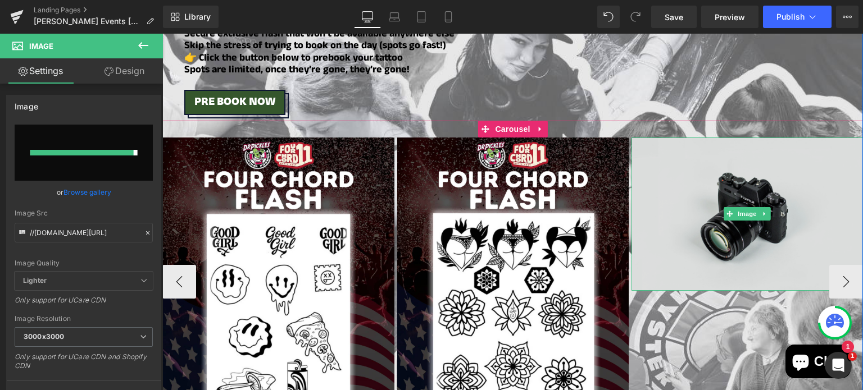
type input "[URL][DOMAIN_NAME]"
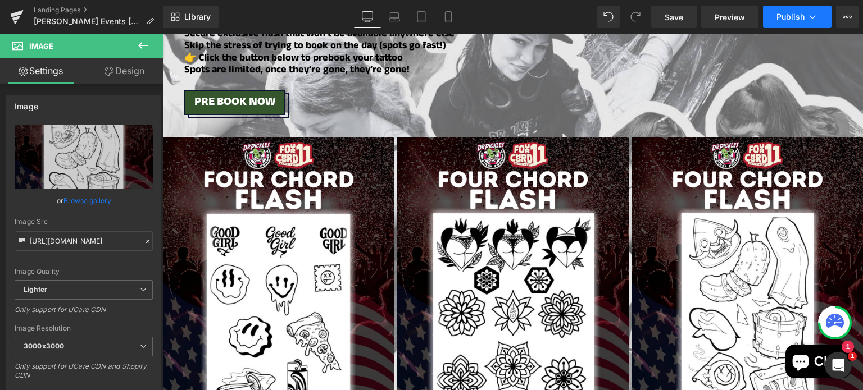
click at [791, 19] on span "Publish" at bounding box center [790, 16] width 28 height 9
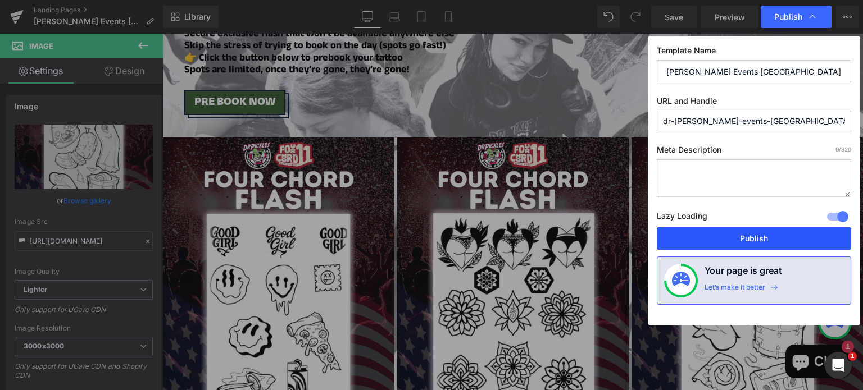
click at [685, 235] on button "Publish" at bounding box center [753, 238] width 194 height 22
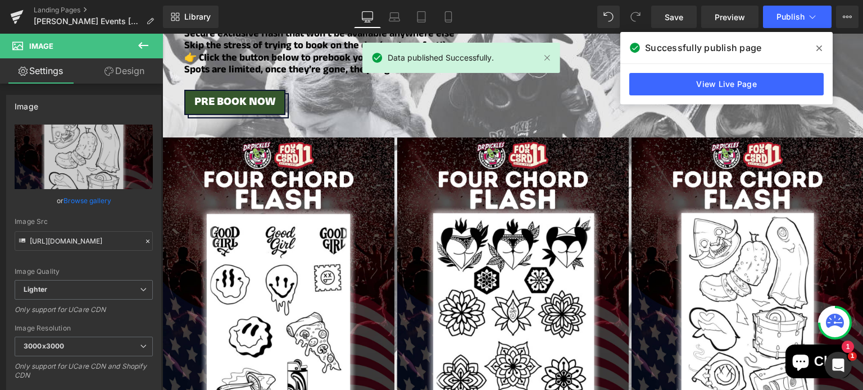
click at [685, 71] on div "View Live Page" at bounding box center [726, 84] width 212 height 40
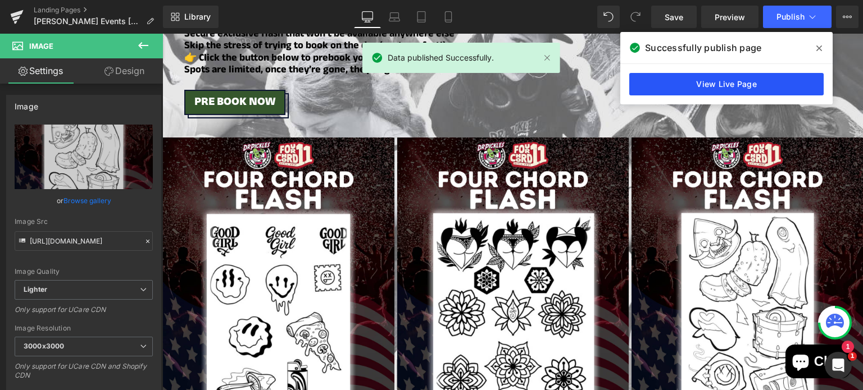
click at [679, 79] on link "View Live Page" at bounding box center [726, 84] width 194 height 22
